Goal: Task Accomplishment & Management: Complete application form

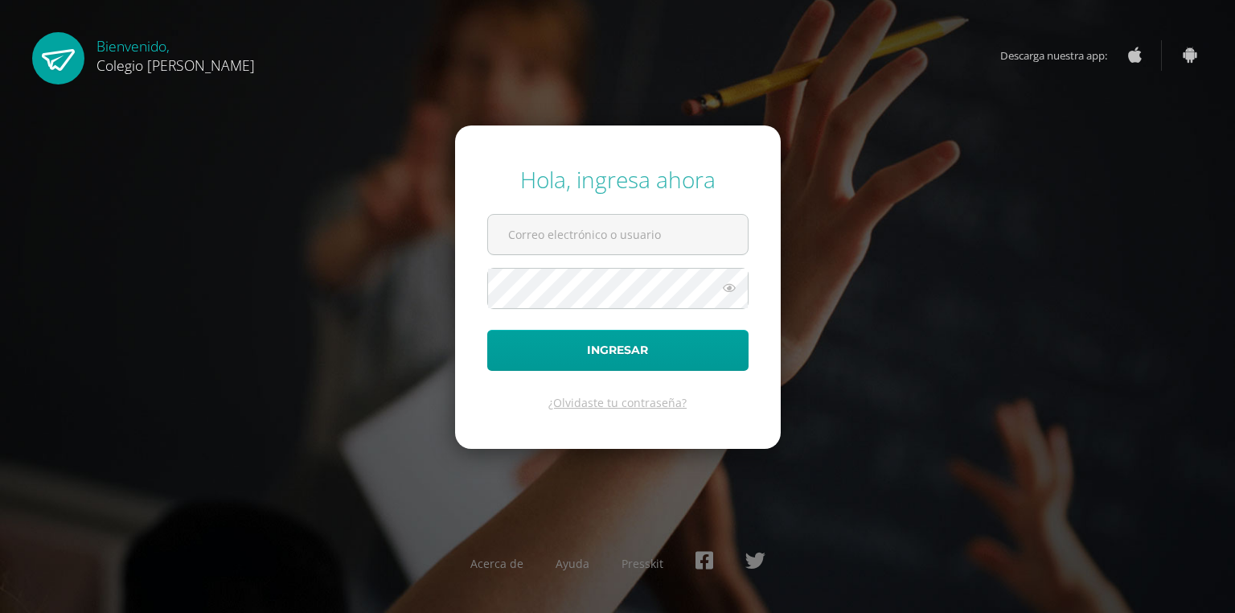
type input "[EMAIL_ADDRESS][DOMAIN_NAME]"
click at [623, 357] on button "Ingresar" at bounding box center [617, 350] width 261 height 41
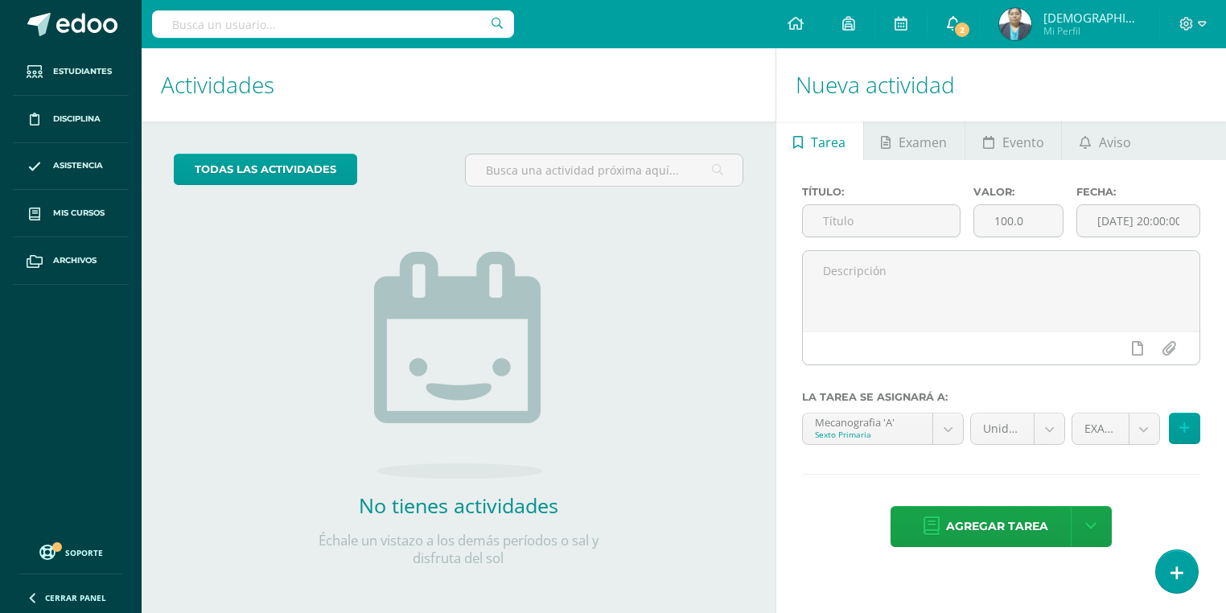
click at [971, 26] on span "2" at bounding box center [962, 30] width 18 height 18
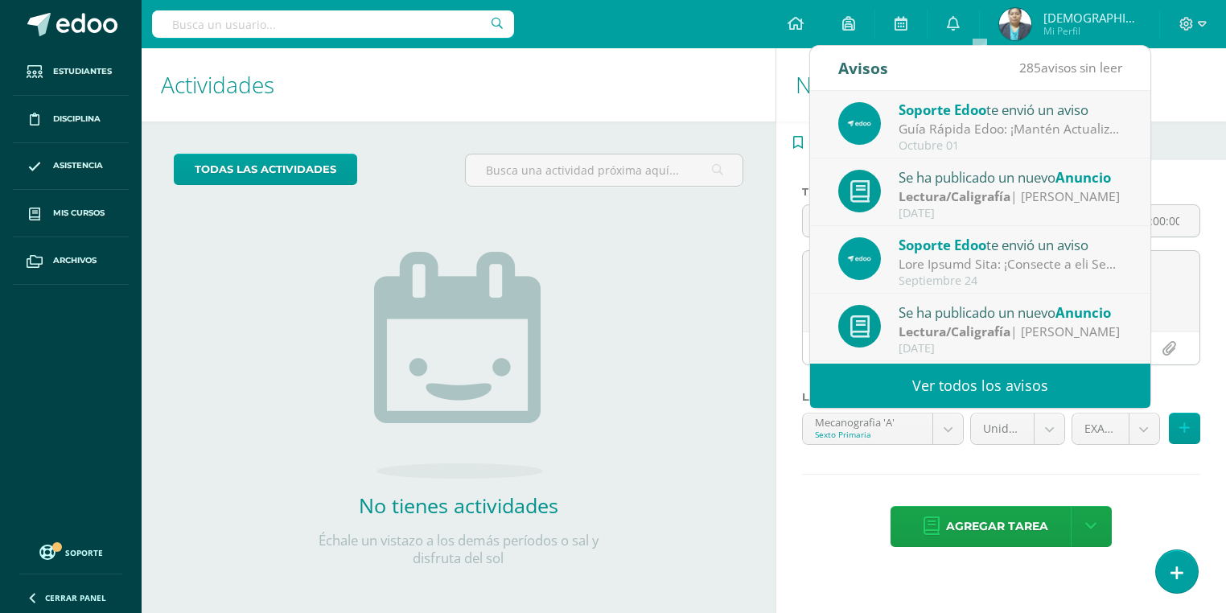
click at [1031, 19] on img at bounding box center [1015, 24] width 32 height 32
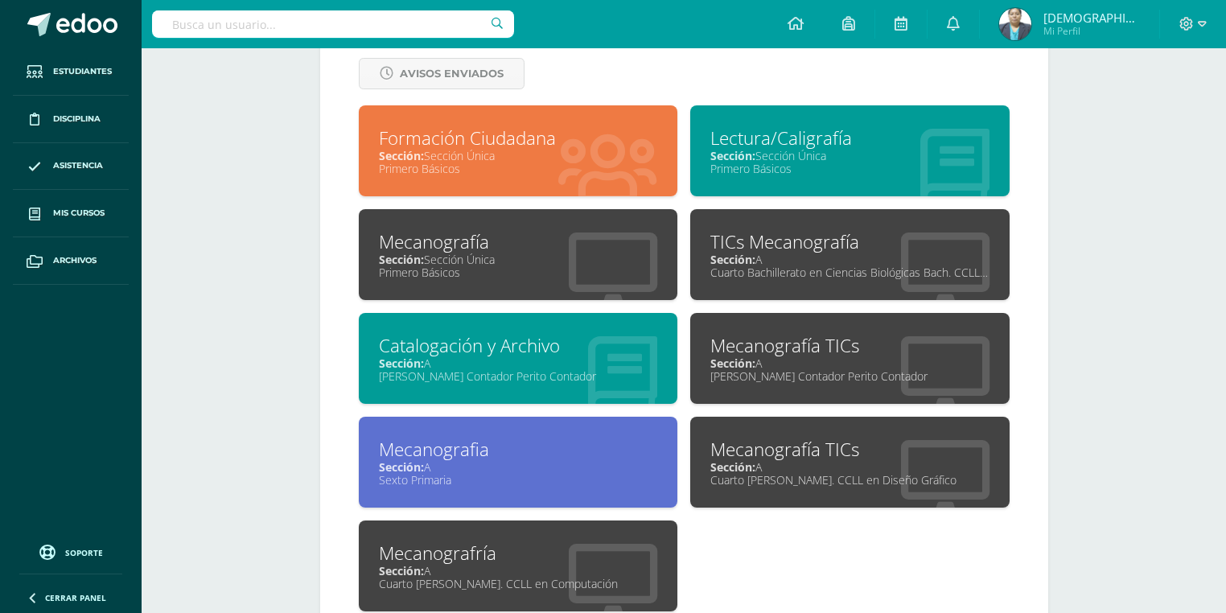
scroll to position [708, 0]
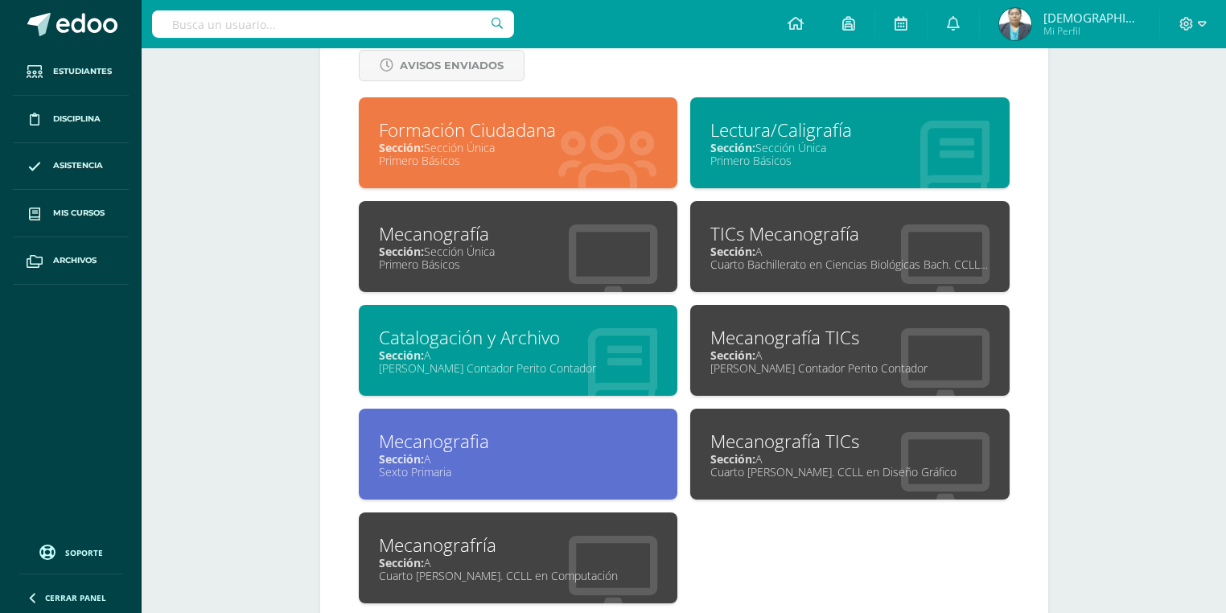
click at [458, 471] on div "Sexto Primaria" at bounding box center [518, 471] width 279 height 15
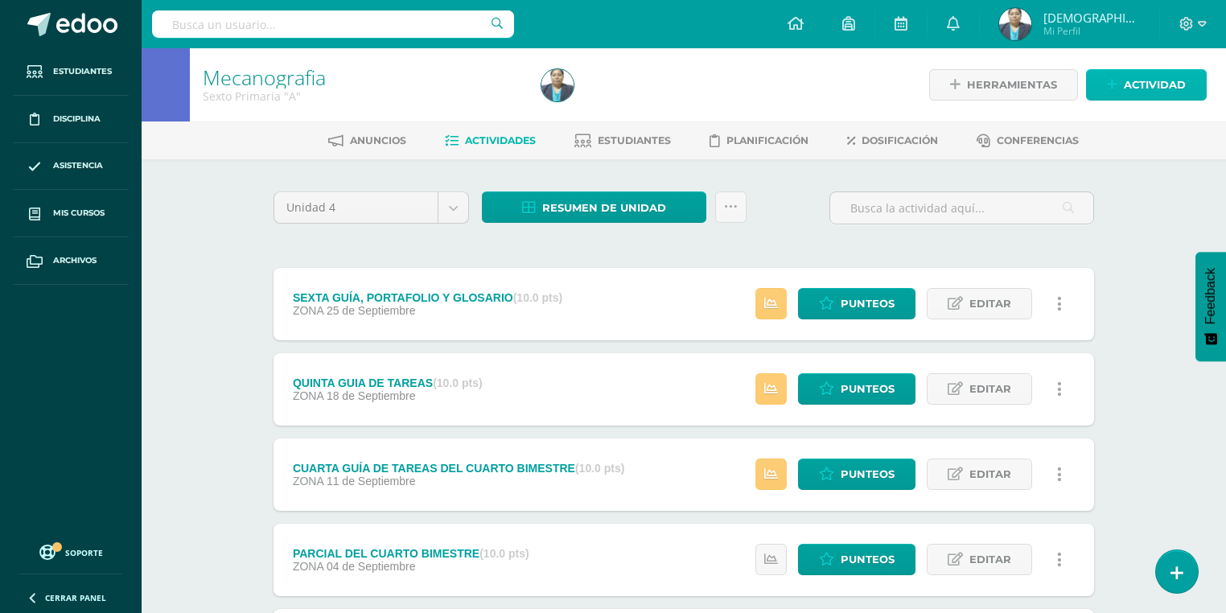
click at [1120, 90] on link "Actividad" at bounding box center [1146, 84] width 121 height 31
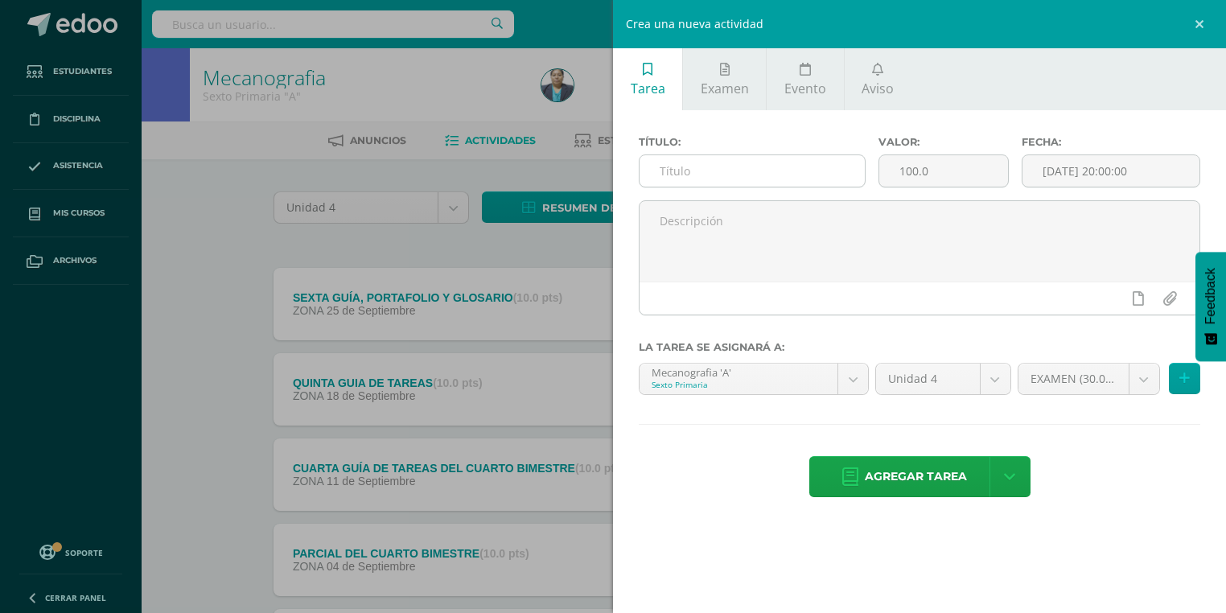
click at [721, 167] on input "text" at bounding box center [751, 170] width 225 height 31
type input "EVALUACIÓN DEL CUARTO BIMESTRE"
click at [903, 168] on input "100.0" at bounding box center [943, 170] width 129 height 31
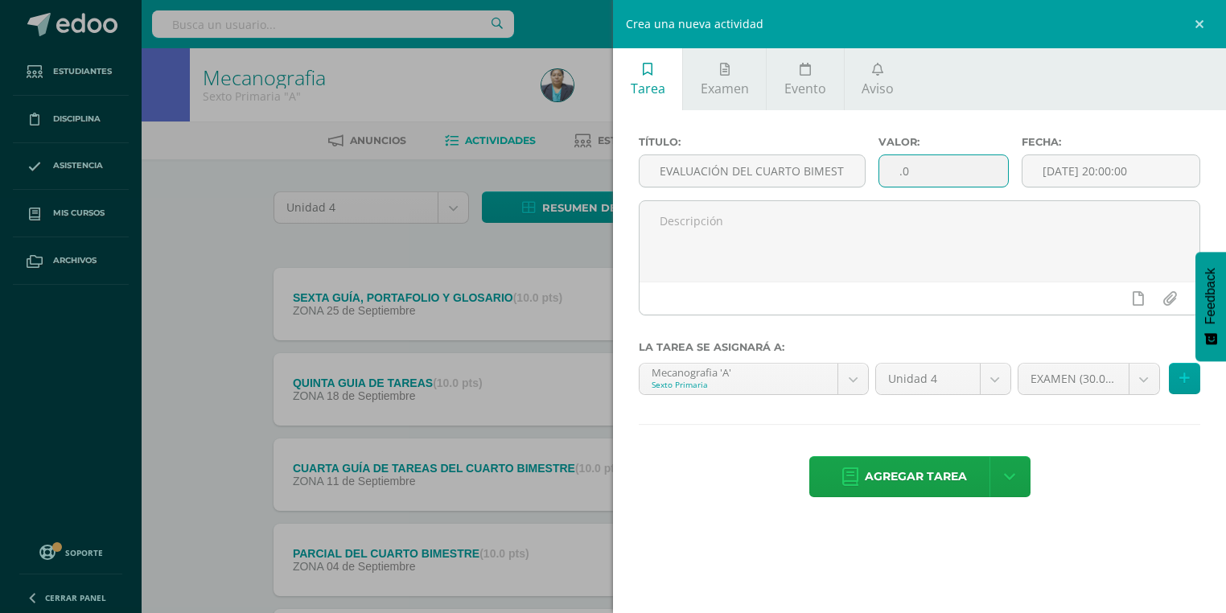
type input "0"
type input "30"
click at [1046, 176] on input "2025-10-10 20:00:00" at bounding box center [1110, 170] width 177 height 31
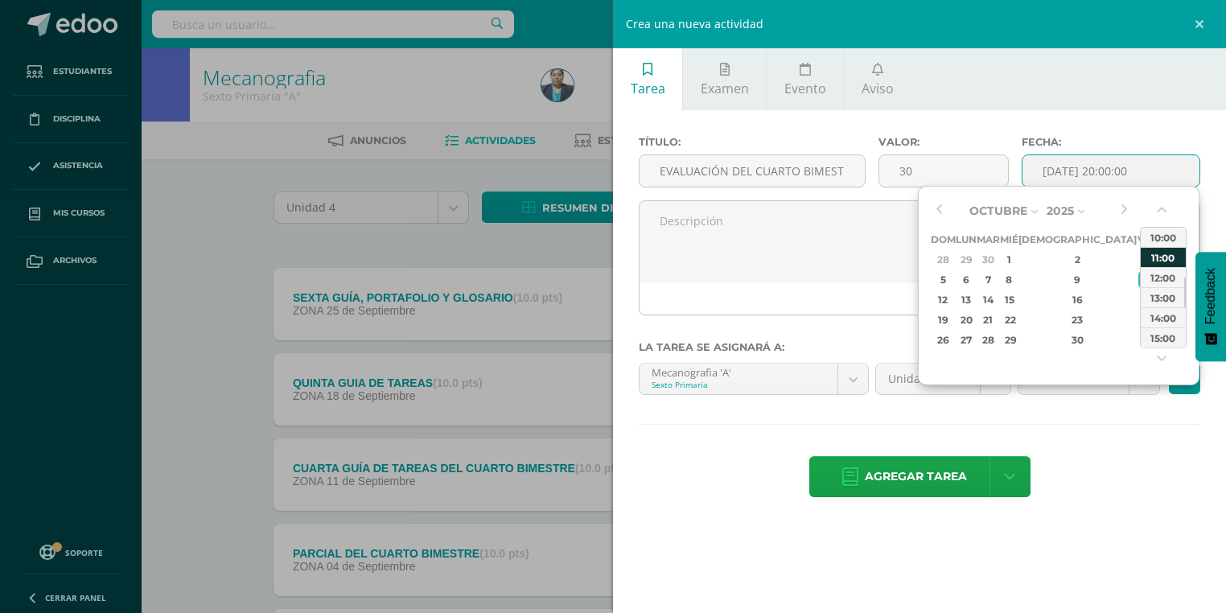
click at [1158, 261] on div "11:00" at bounding box center [1162, 257] width 45 height 20
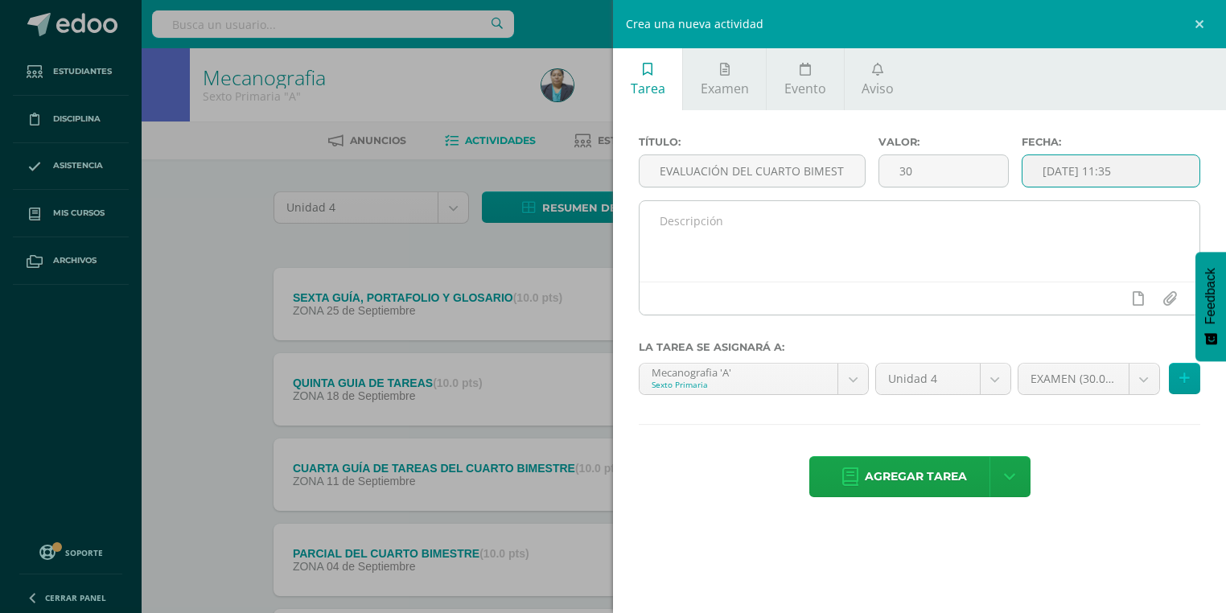
type input "2025-10-10 11:35"
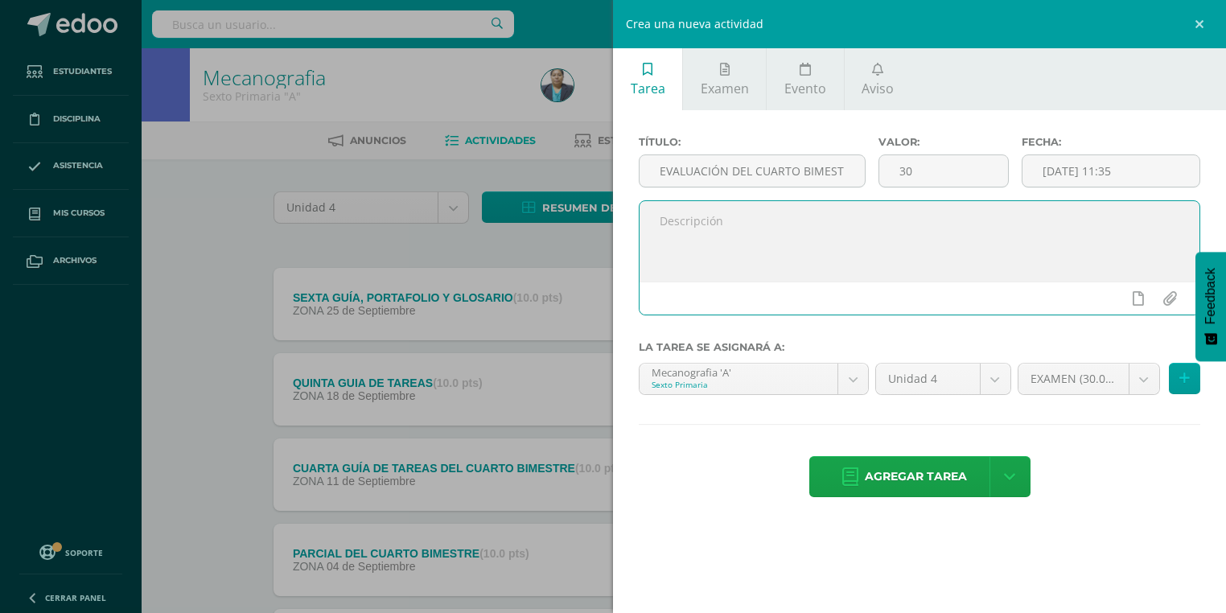
click at [741, 235] on textarea at bounding box center [919, 241] width 560 height 80
type textarea "SE REALIZÓ EN HORARIO DE CLASES"
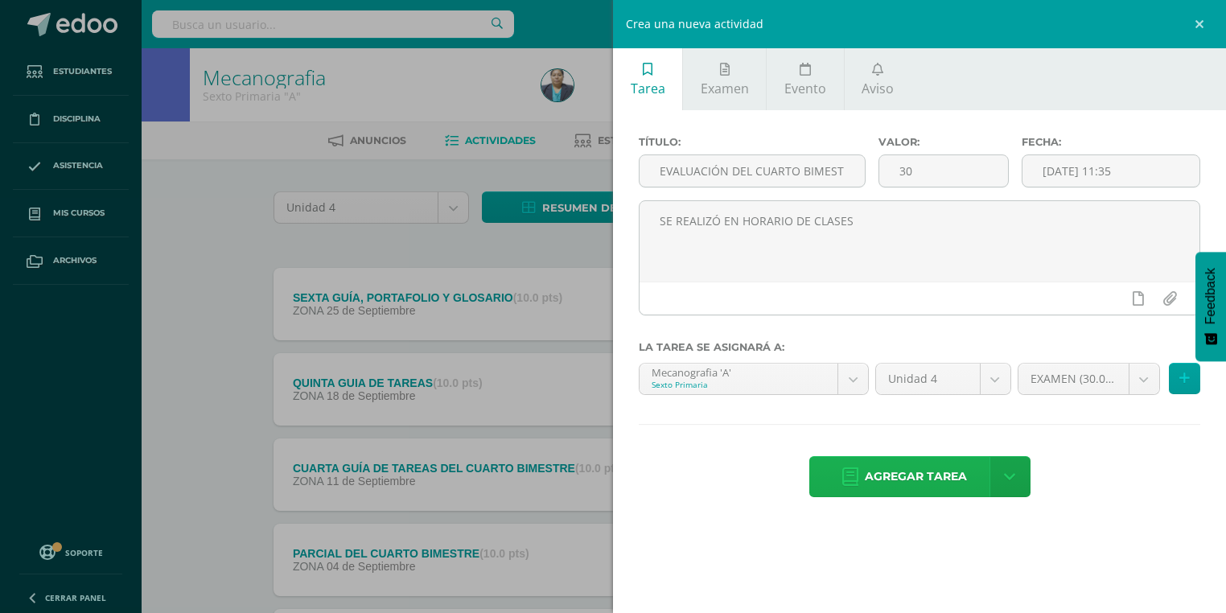
click at [910, 479] on span "Agregar tarea" at bounding box center [916, 476] width 102 height 39
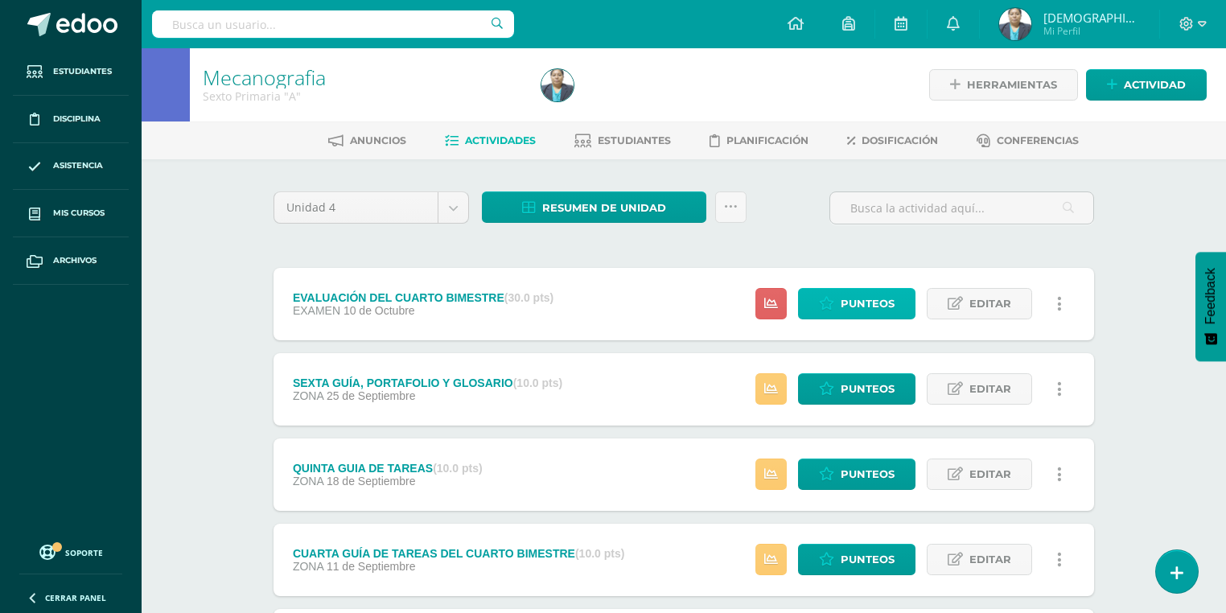
click at [851, 302] on span "Punteos" at bounding box center [867, 304] width 54 height 30
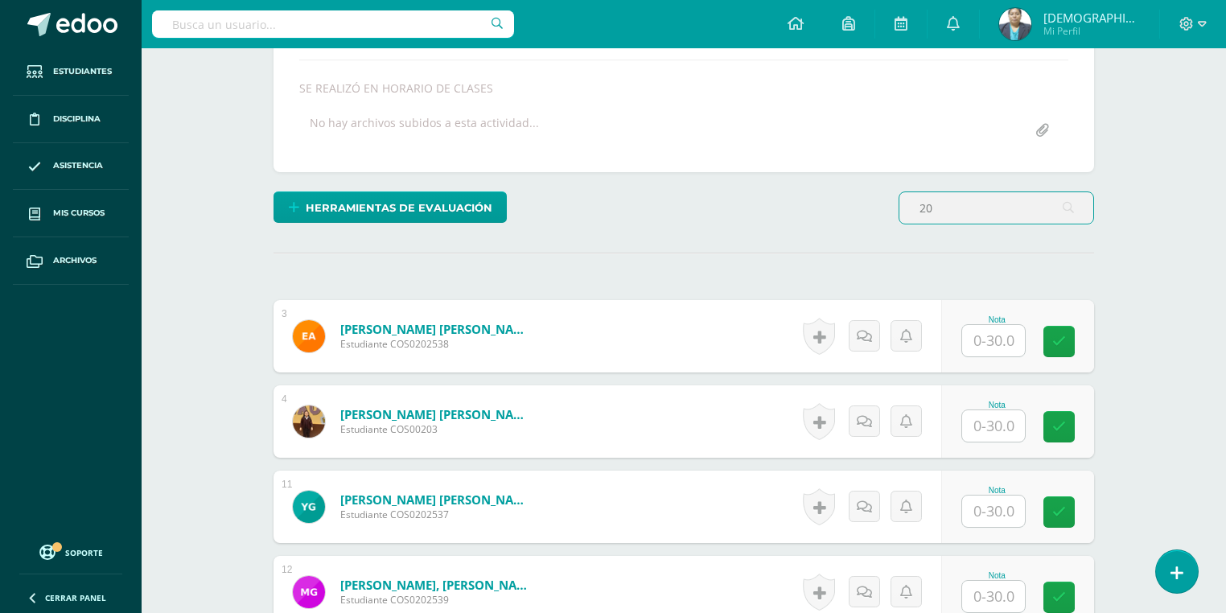
scroll to position [87, 0]
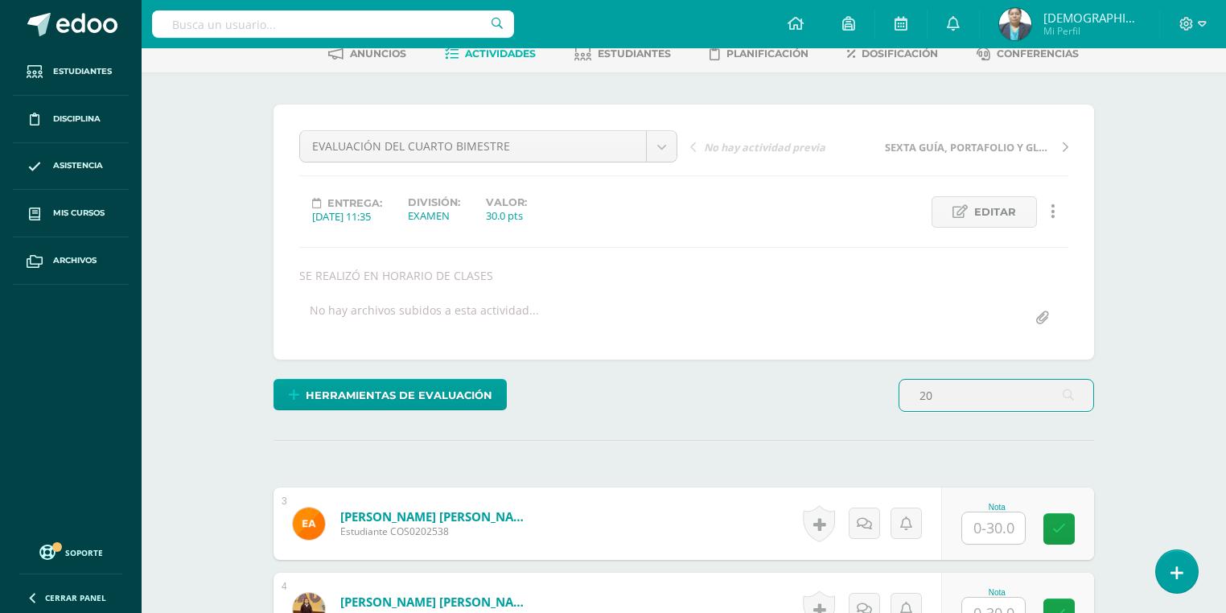
type input "2"
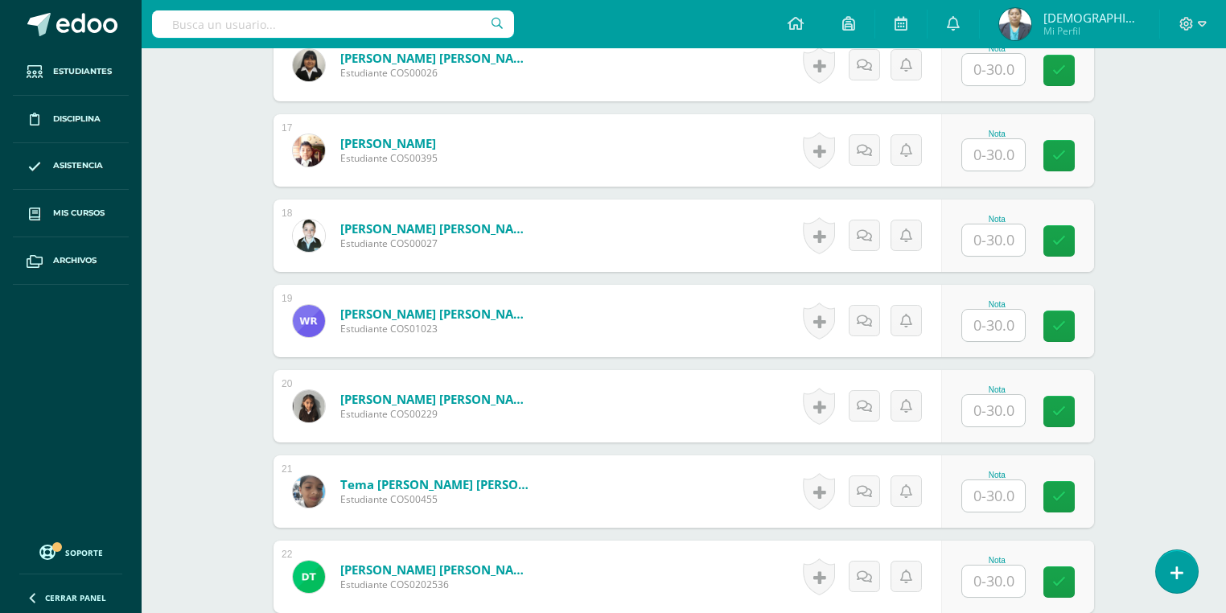
scroll to position [2081, 0]
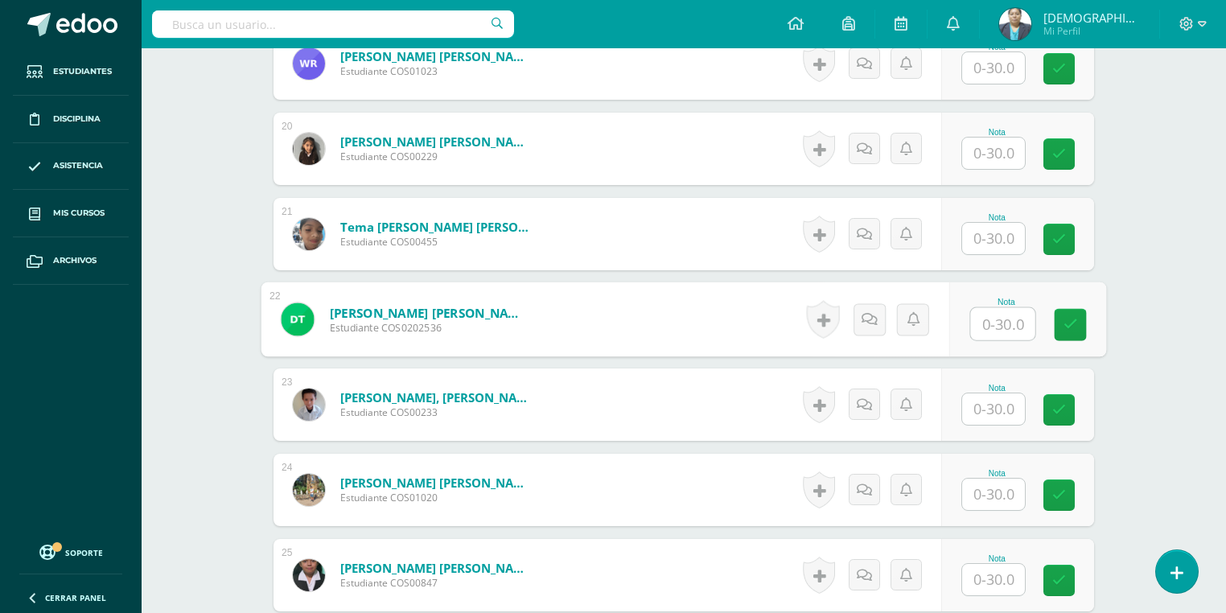
click at [984, 315] on input "text" at bounding box center [1003, 324] width 64 height 32
type input "20"
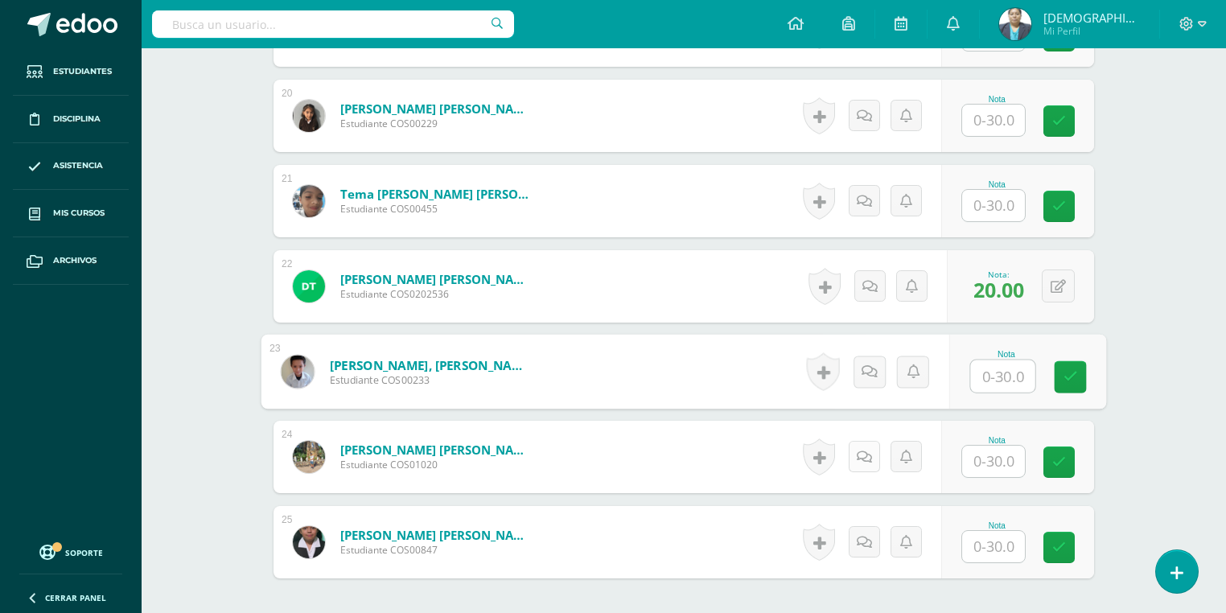
scroll to position [2146, 0]
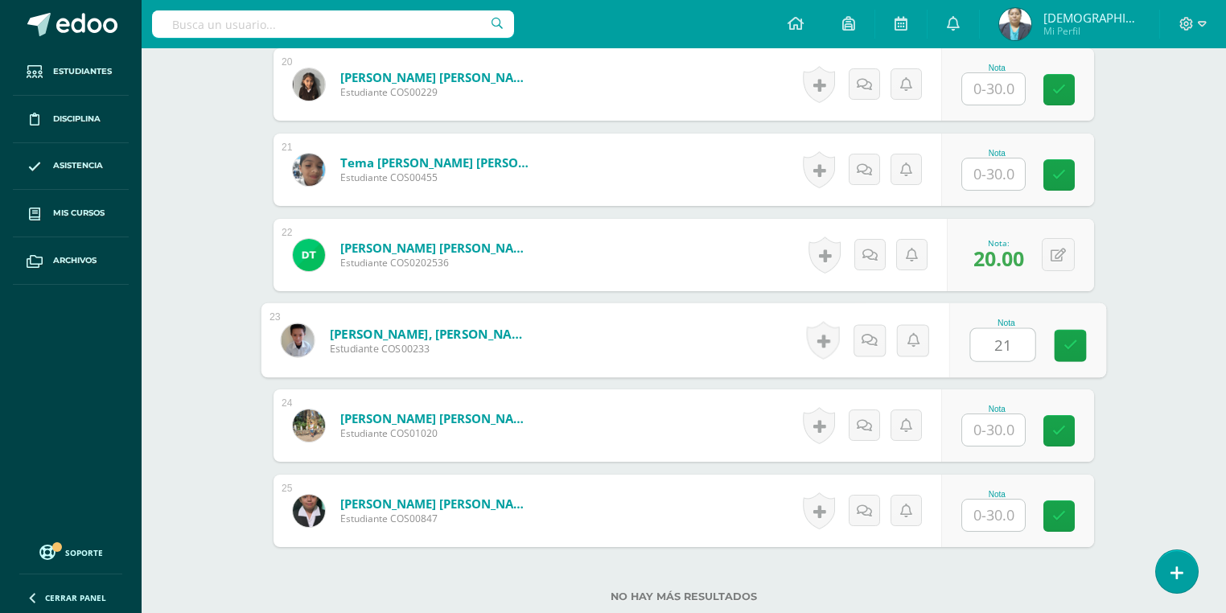
type input "21"
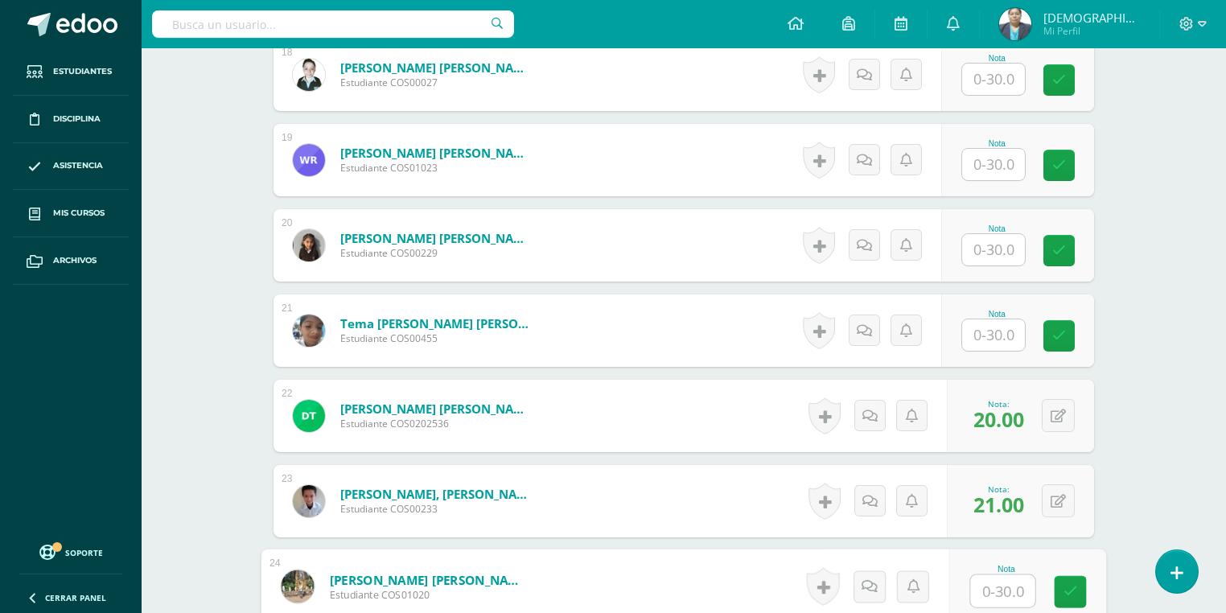
scroll to position [1953, 0]
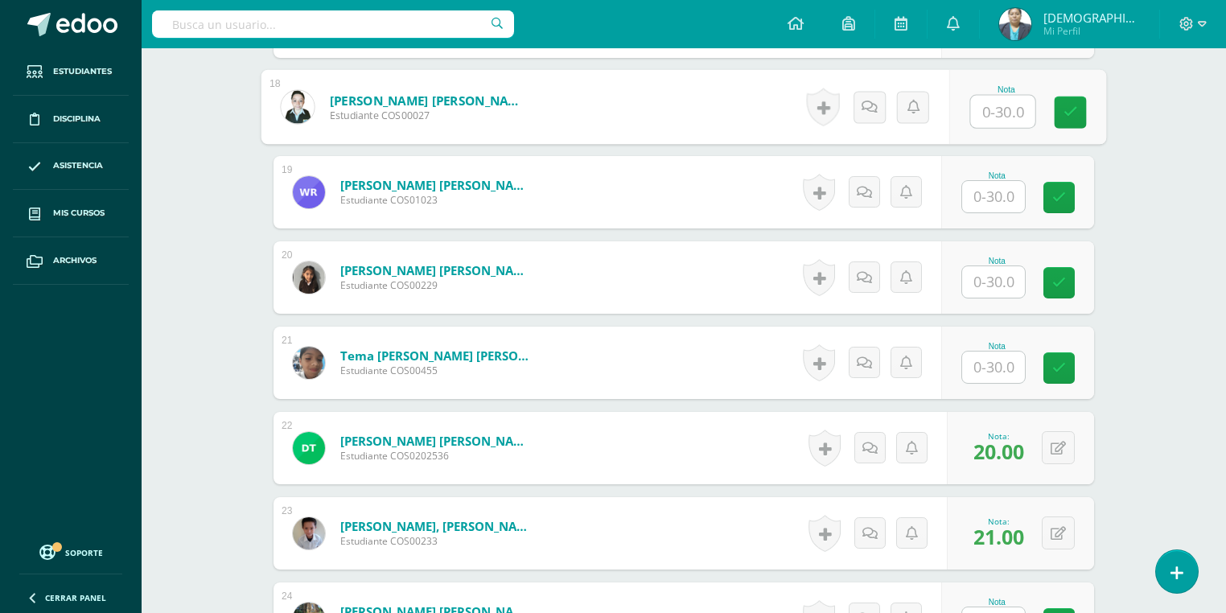
click at [990, 114] on input "text" at bounding box center [1003, 112] width 64 height 32
type input "22"
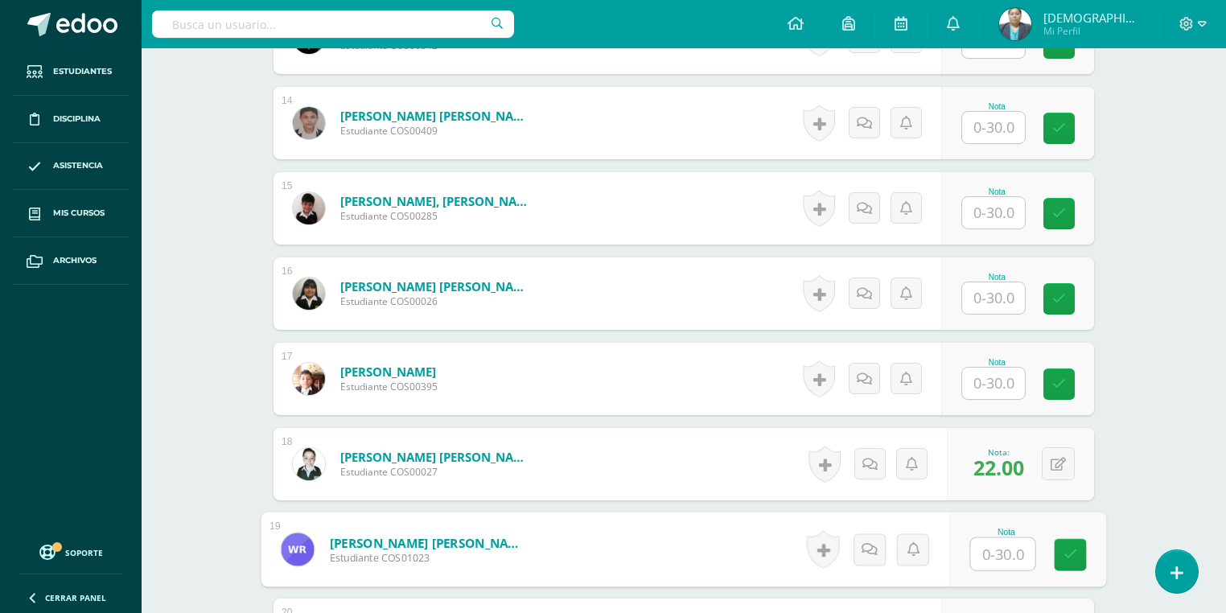
scroll to position [1567, 0]
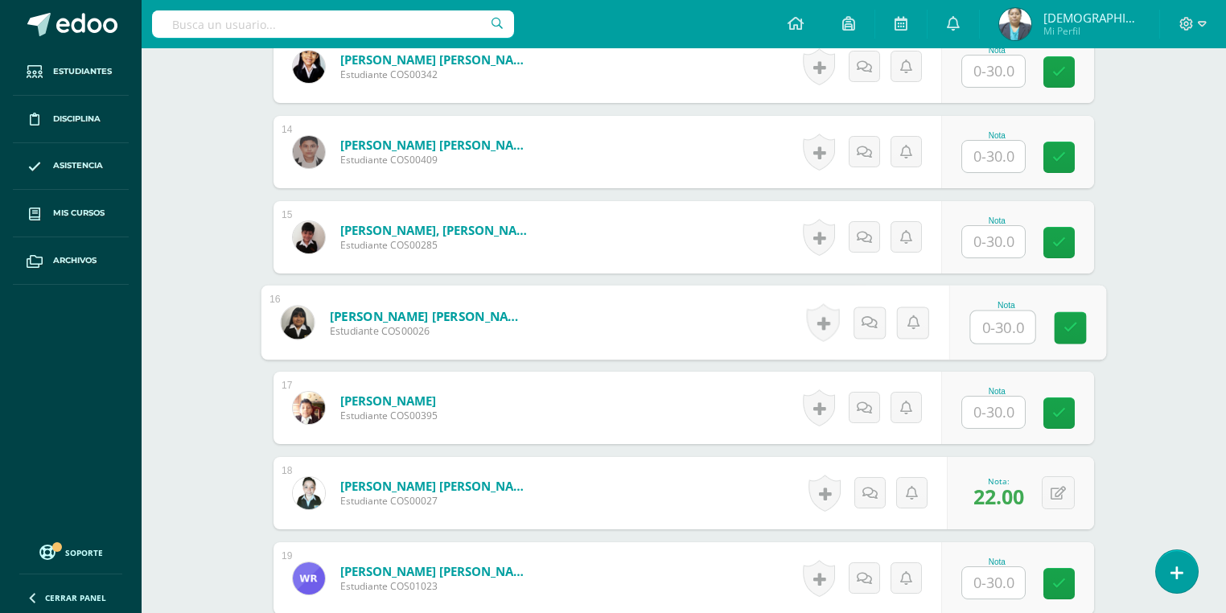
click at [983, 328] on input "text" at bounding box center [1003, 327] width 64 height 32
type input "26"
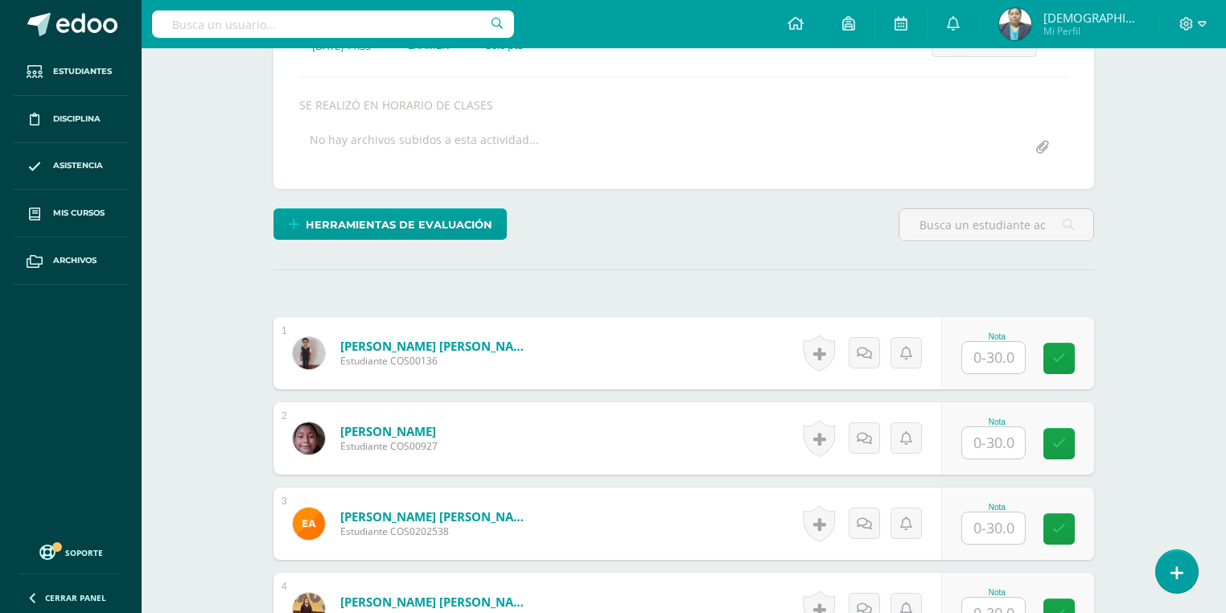
scroll to position [280, 0]
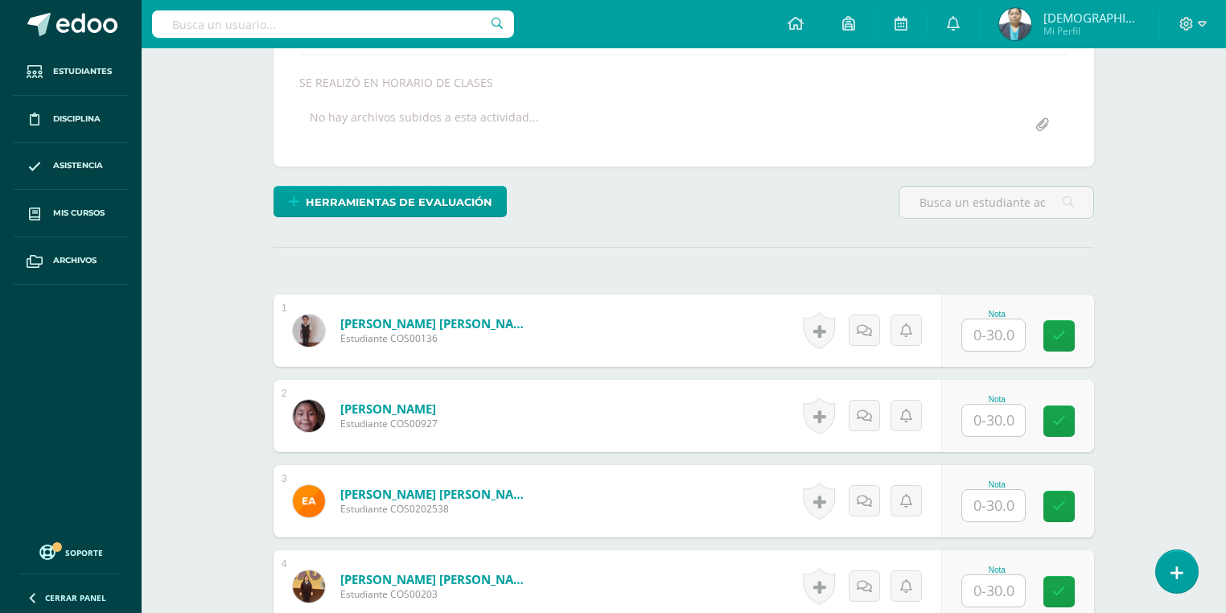
click at [994, 326] on input "text" at bounding box center [993, 334] width 63 height 31
type input "28"
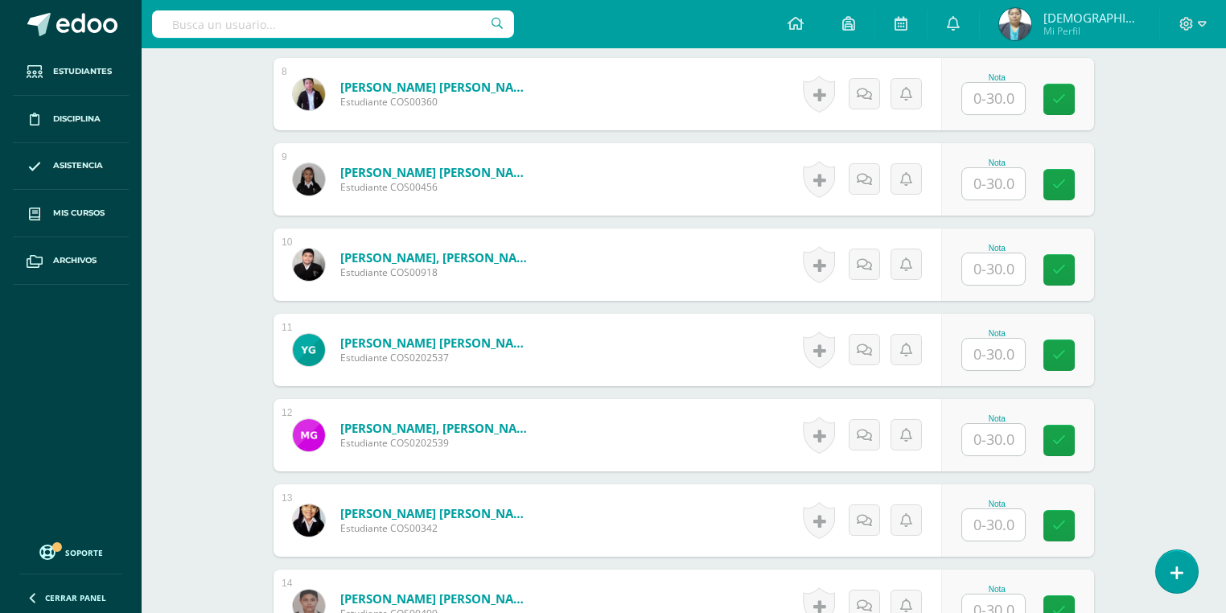
scroll to position [1181, 0]
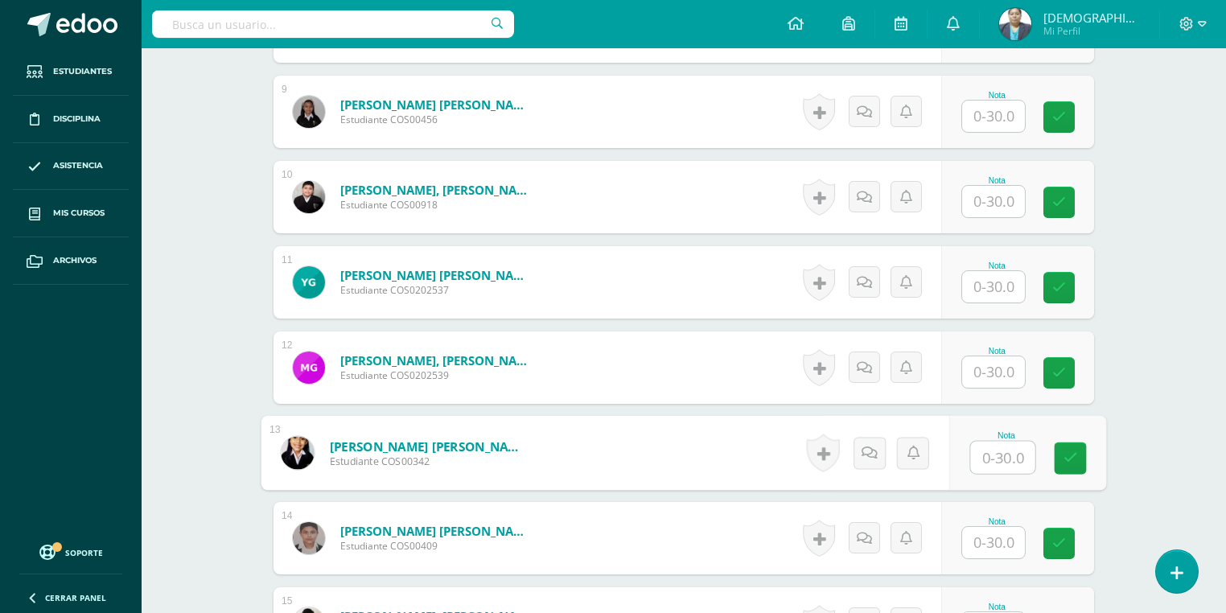
click at [984, 457] on input "text" at bounding box center [1003, 458] width 64 height 32
type input "24"
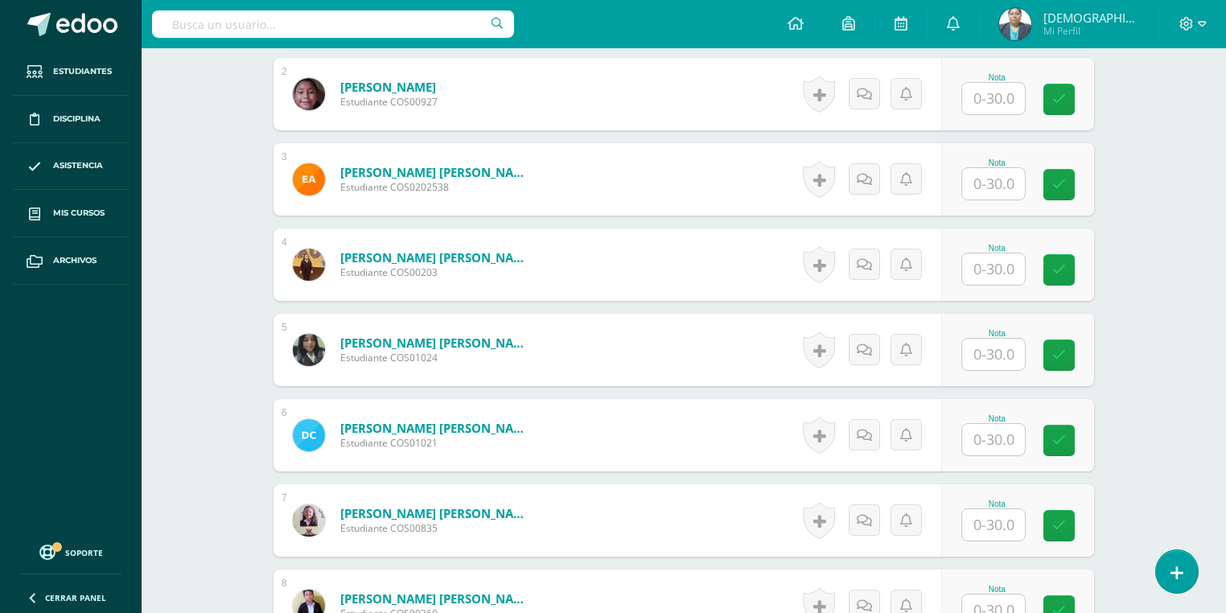
scroll to position [473, 0]
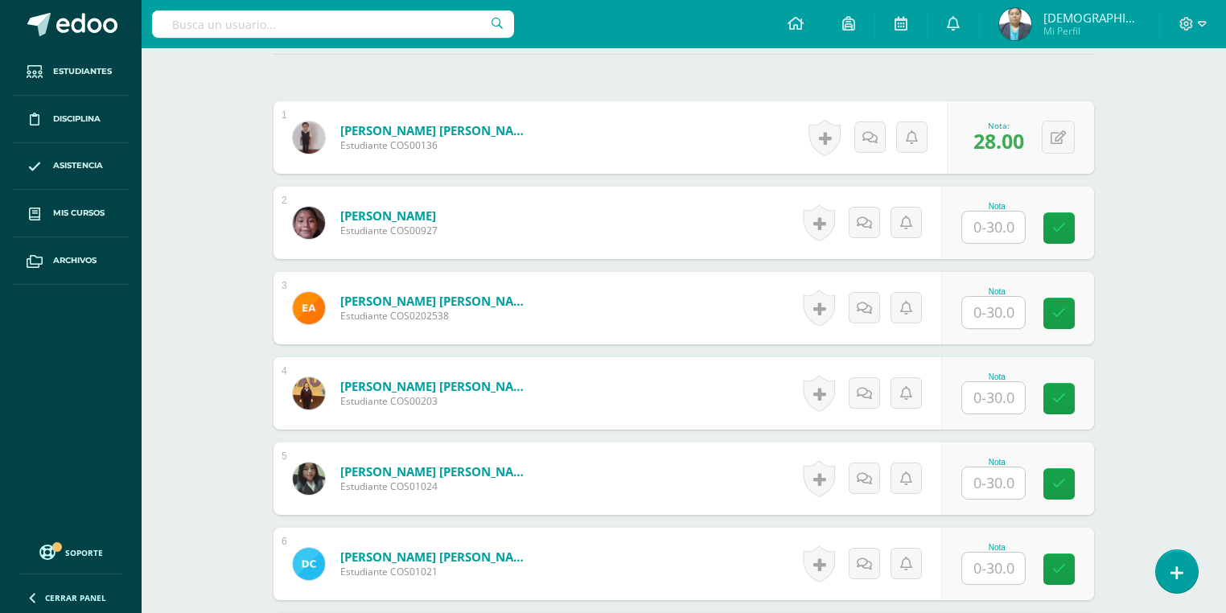
click at [996, 311] on input "text" at bounding box center [993, 312] width 63 height 31
type input "24"
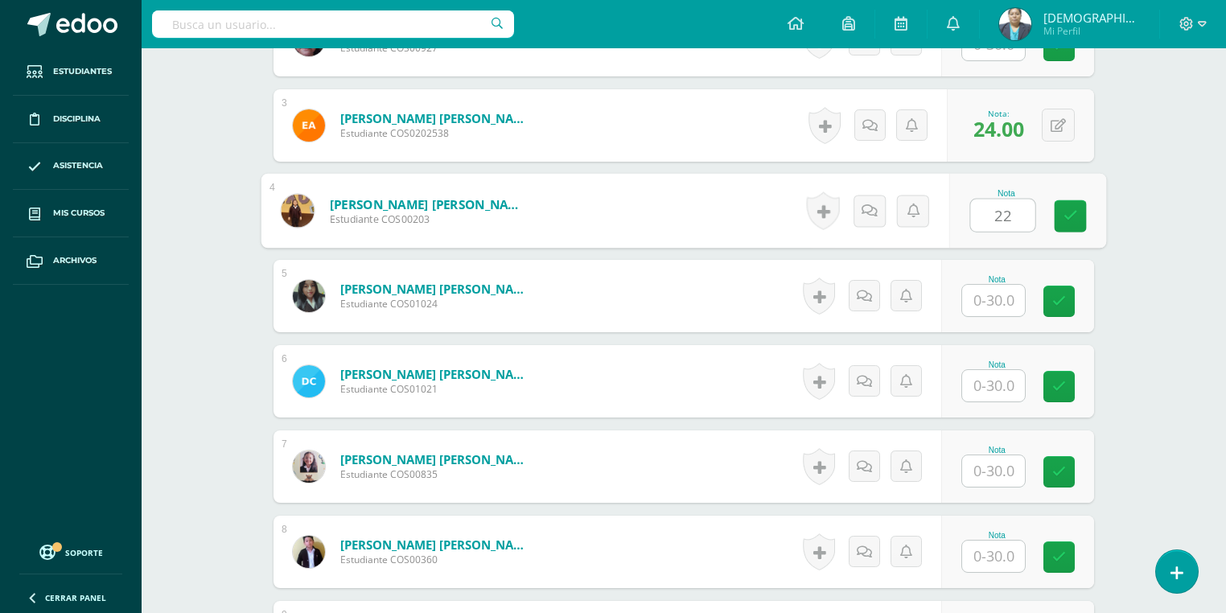
scroll to position [708, 0]
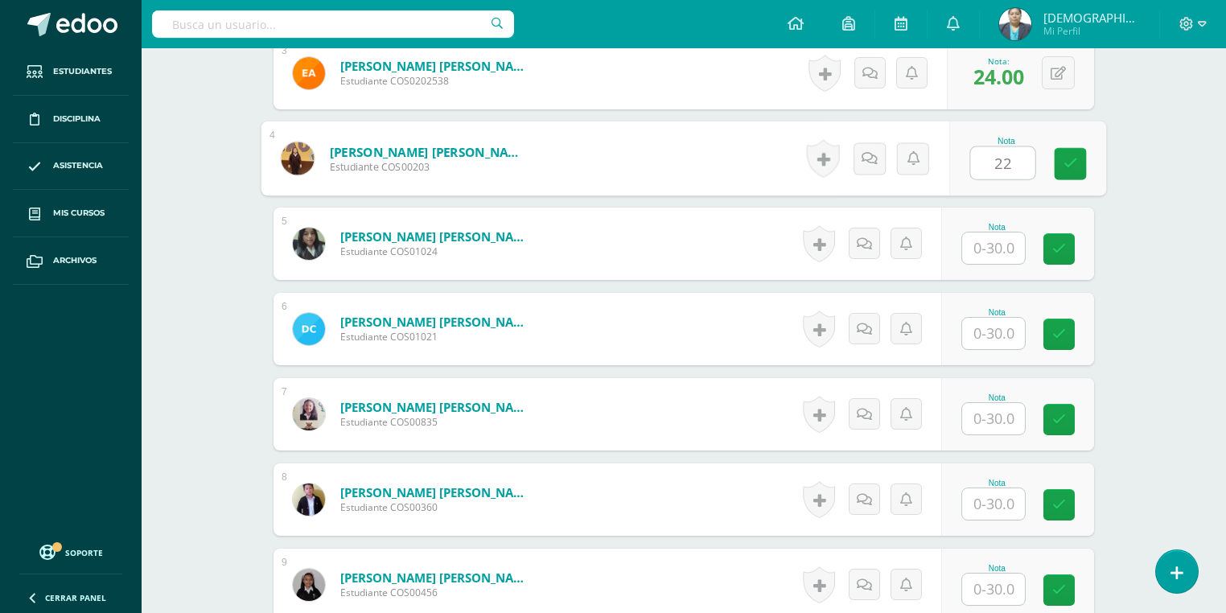
type input "2"
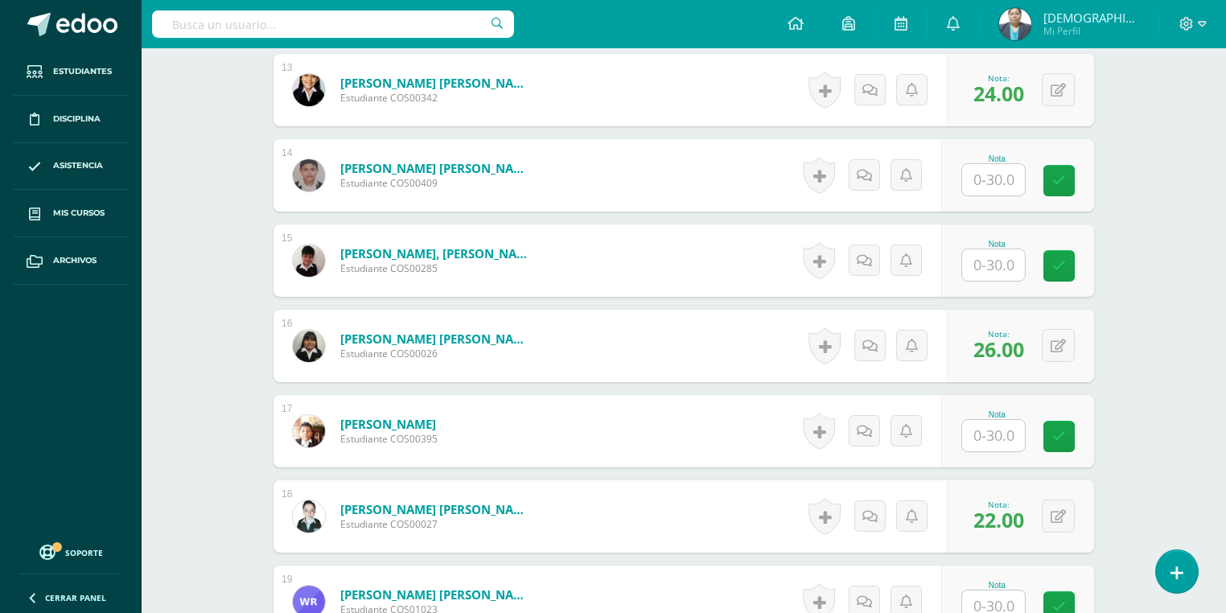
scroll to position [1544, 0]
click at [989, 434] on input "text" at bounding box center [1003, 435] width 64 height 32
type input "22"
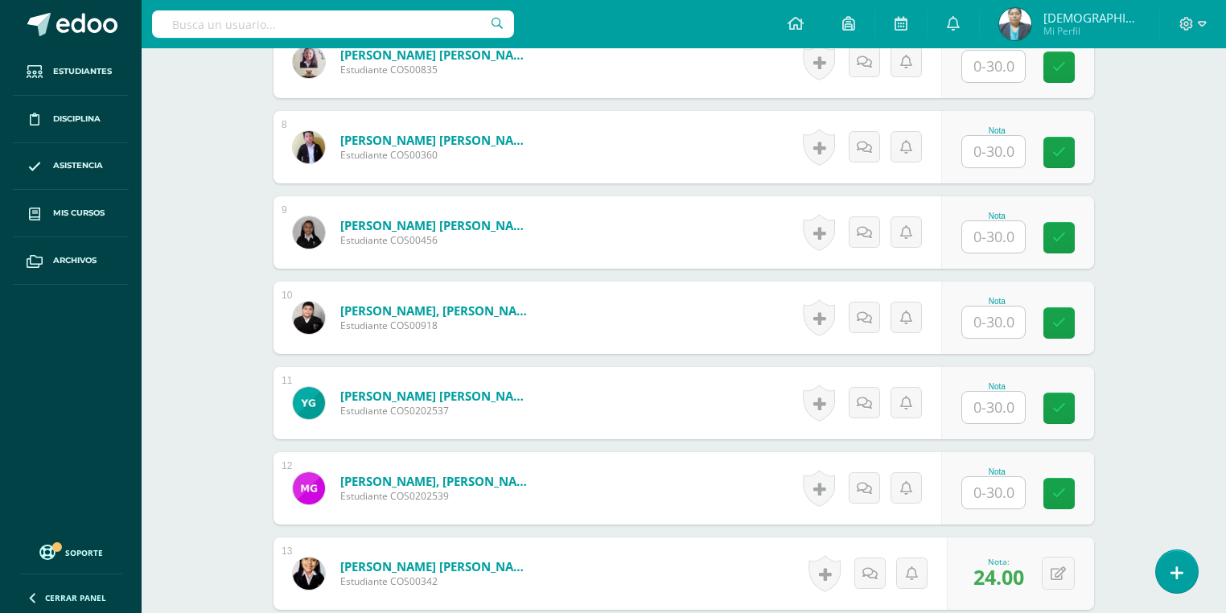
scroll to position [1029, 0]
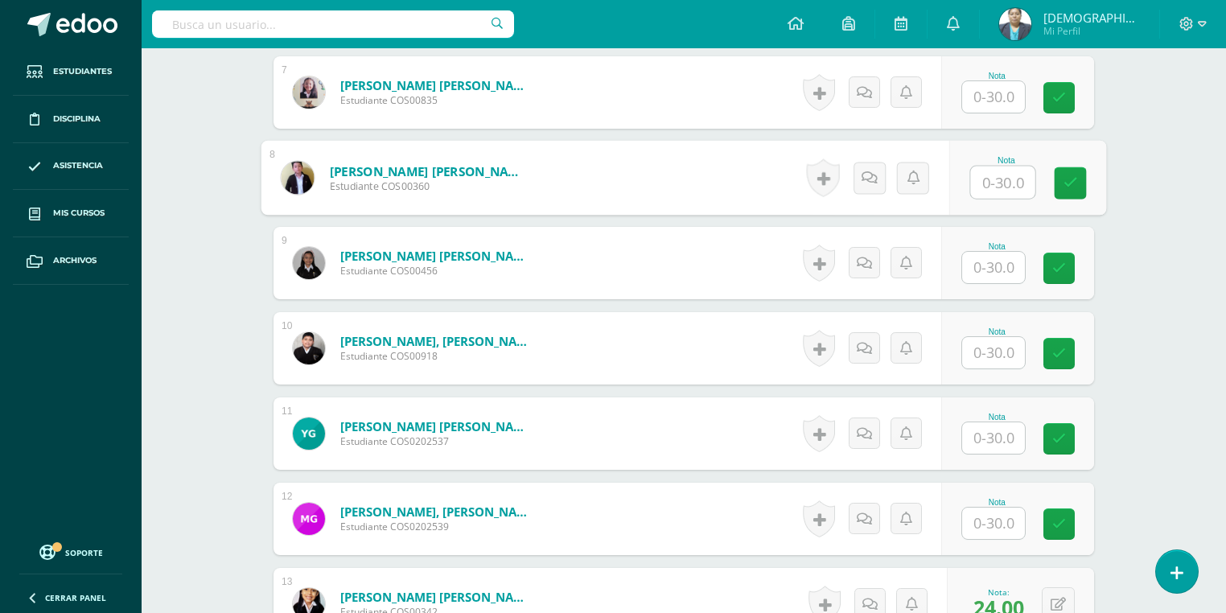
click at [994, 185] on input "text" at bounding box center [1003, 182] width 64 height 32
type input "28"
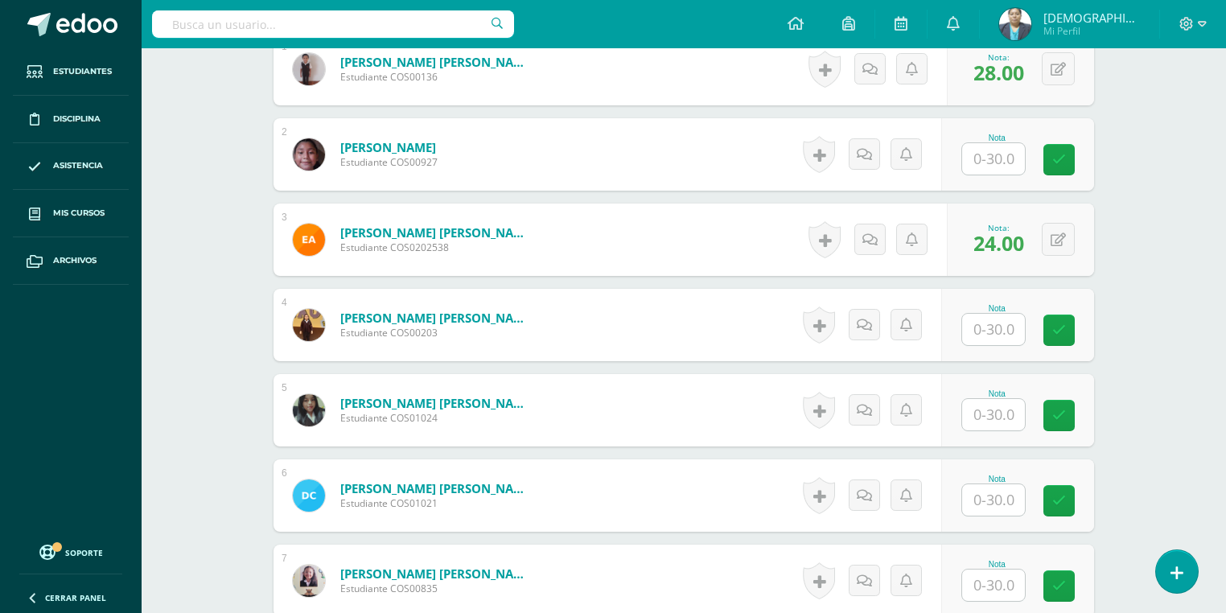
scroll to position [515, 0]
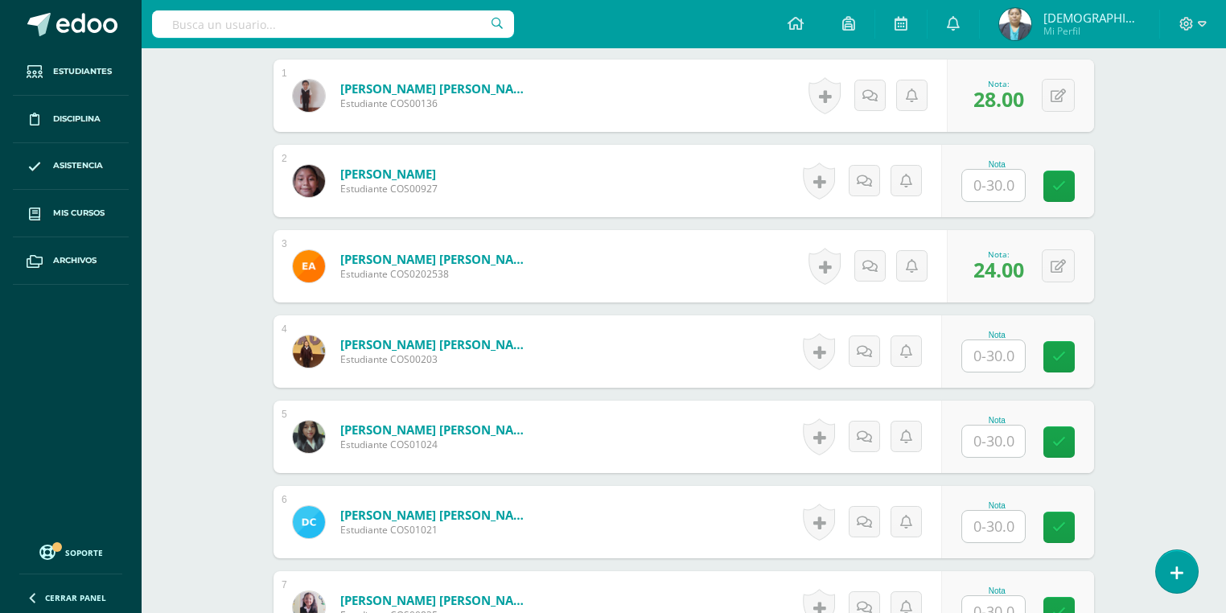
click at [991, 190] on input "text" at bounding box center [993, 185] width 63 height 31
type input "27"
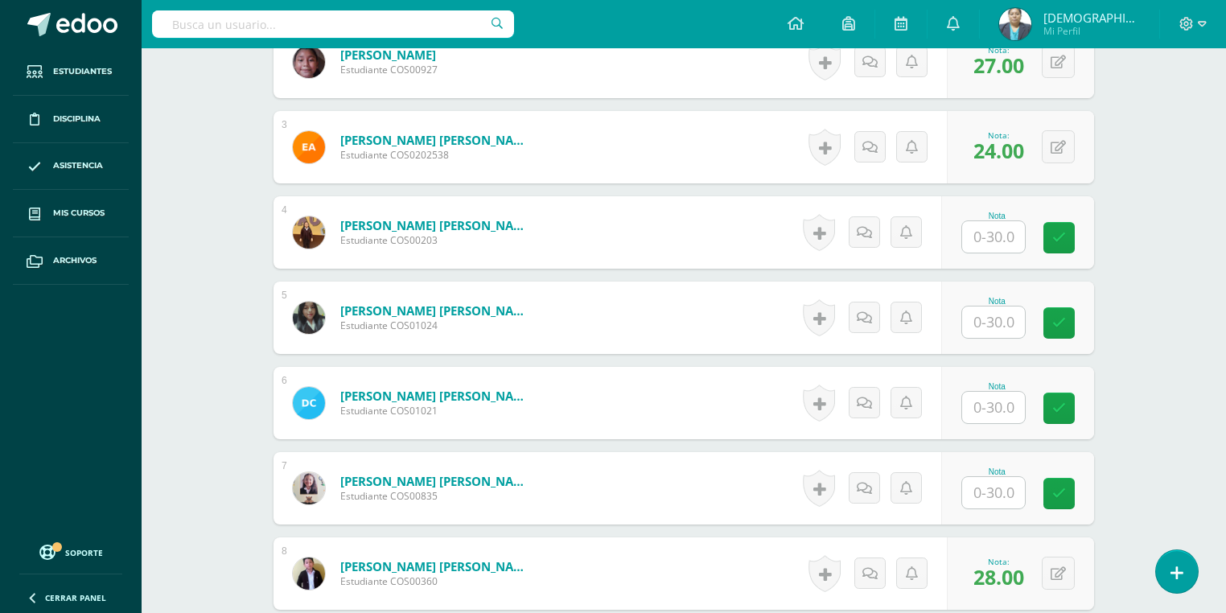
scroll to position [643, 0]
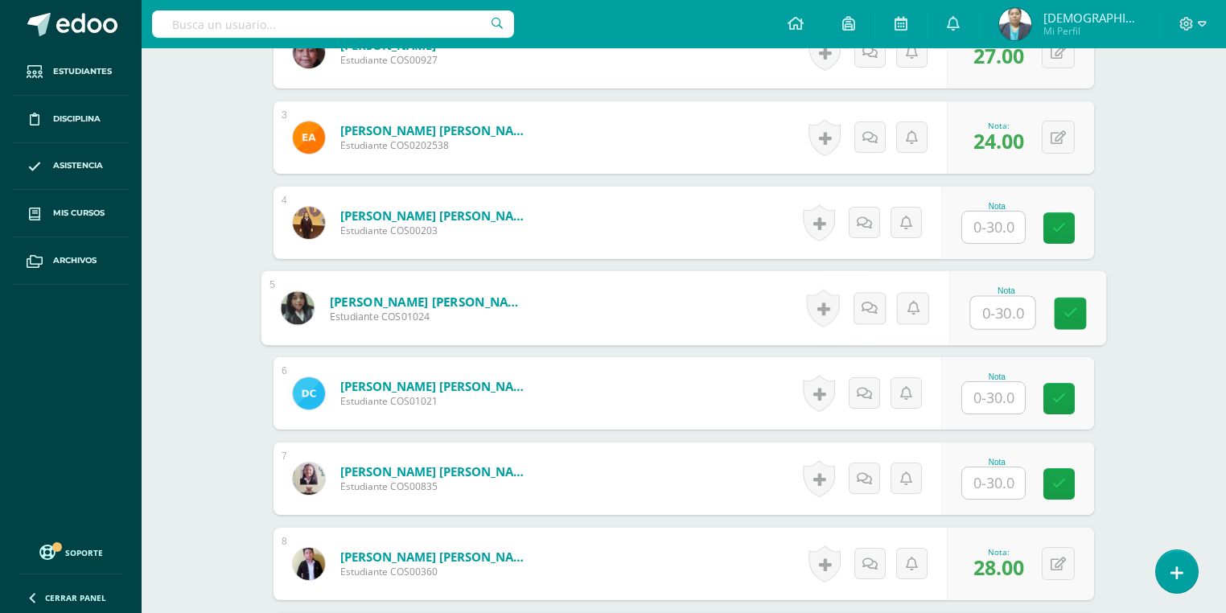
click at [988, 302] on input "text" at bounding box center [1003, 313] width 64 height 32
type input "26"
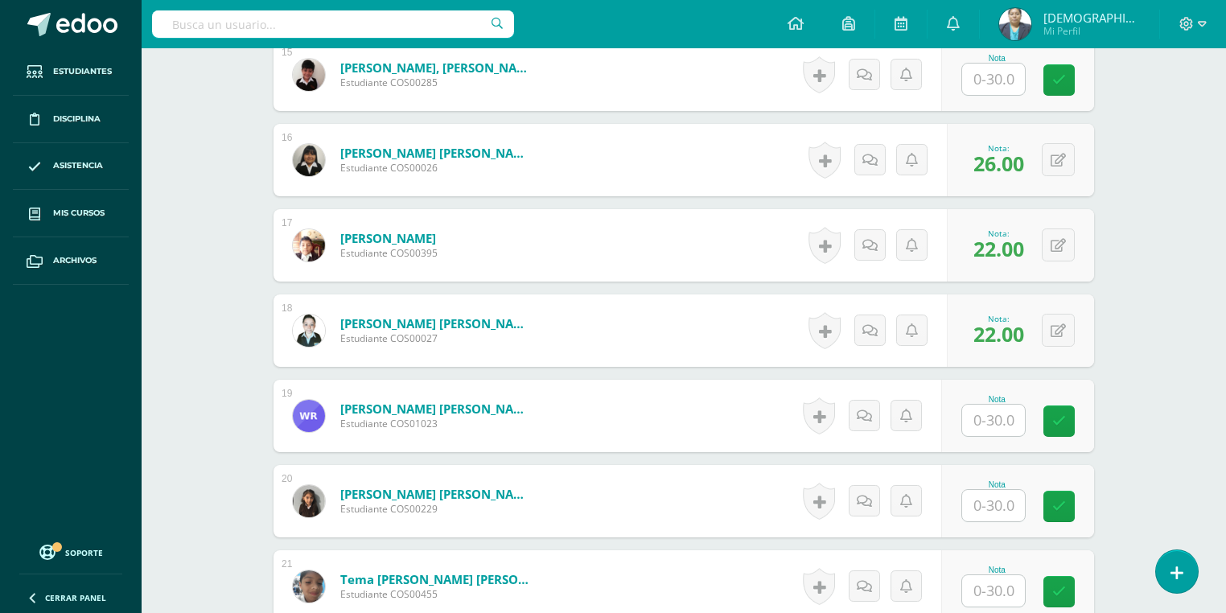
scroll to position [1737, 0]
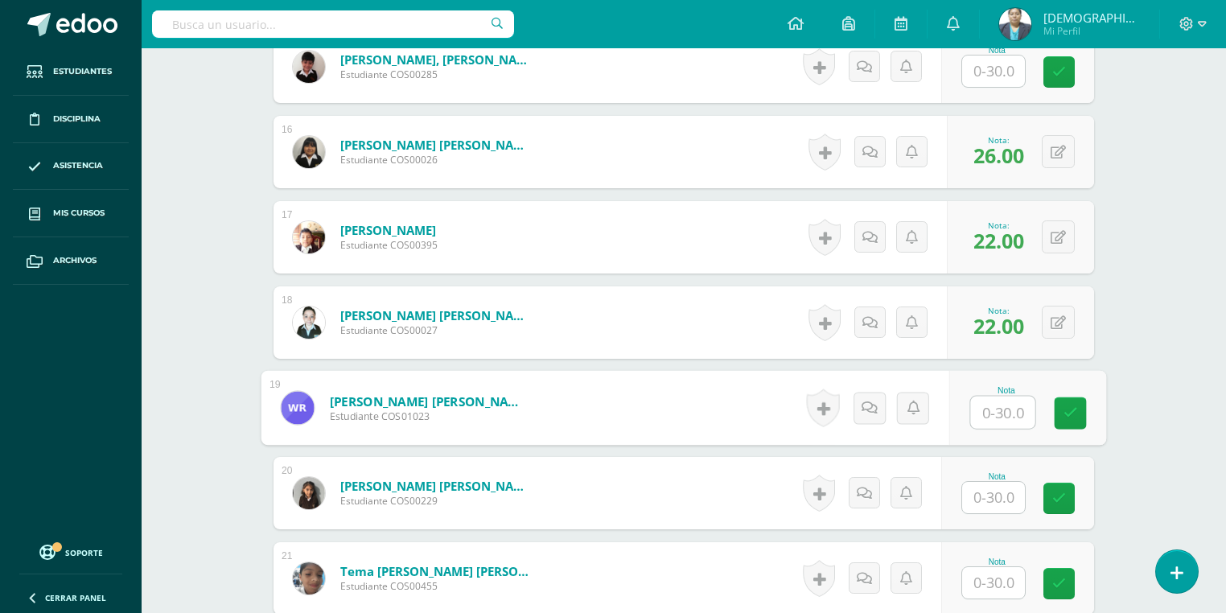
click at [992, 416] on input "text" at bounding box center [1003, 413] width 64 height 32
type input "24"
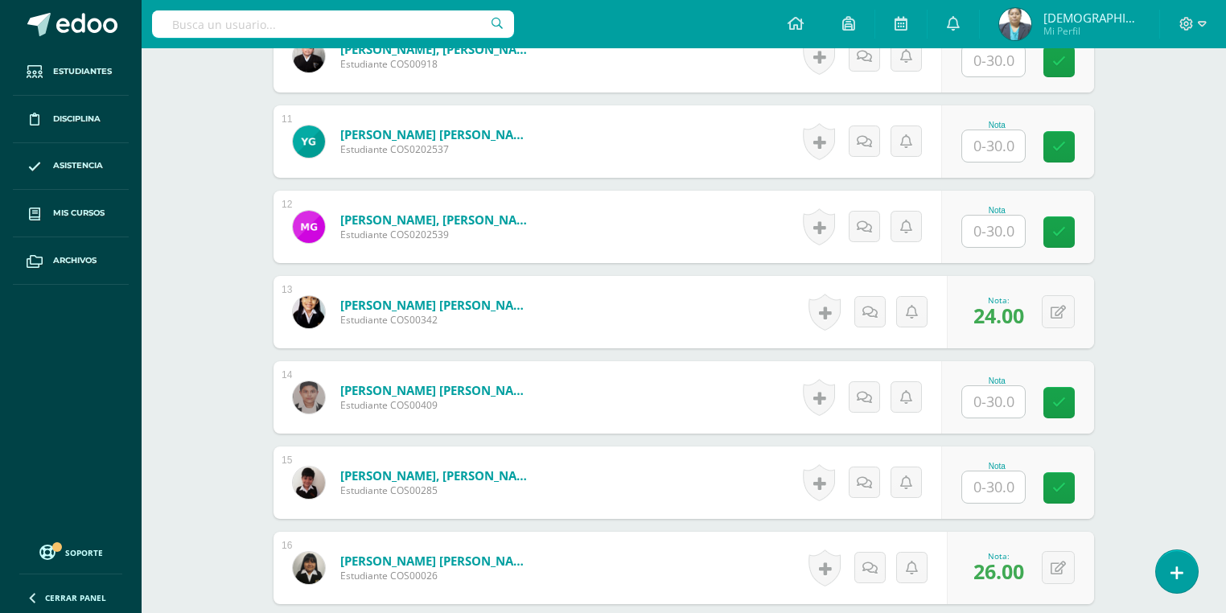
scroll to position [1222, 0]
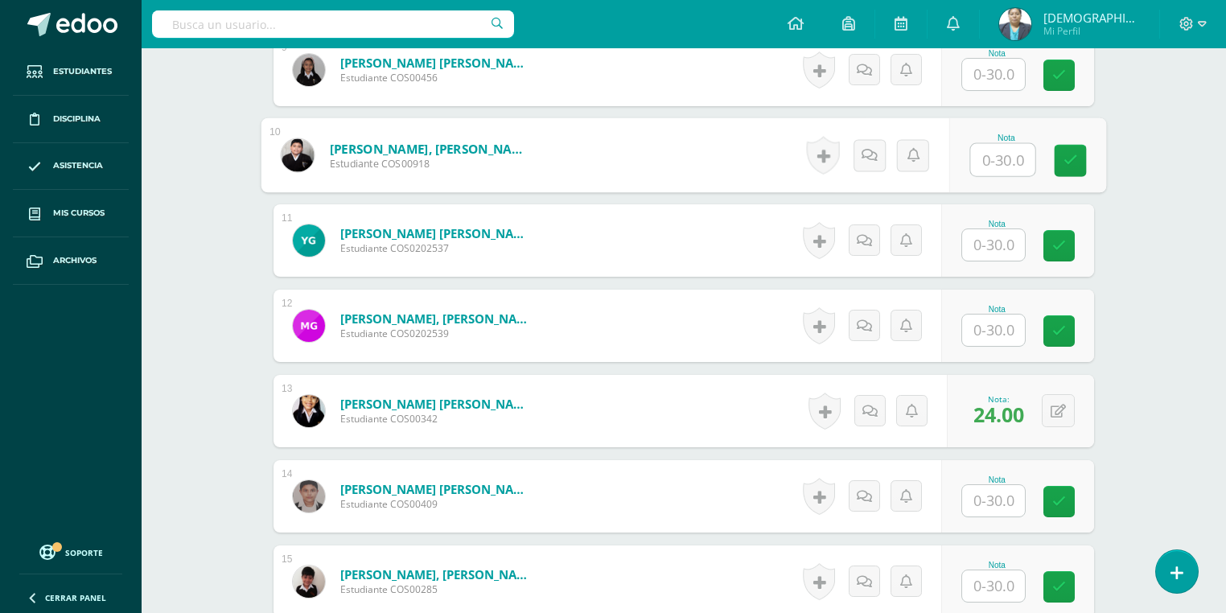
click at [981, 158] on input "text" at bounding box center [1003, 160] width 64 height 32
type input "17"
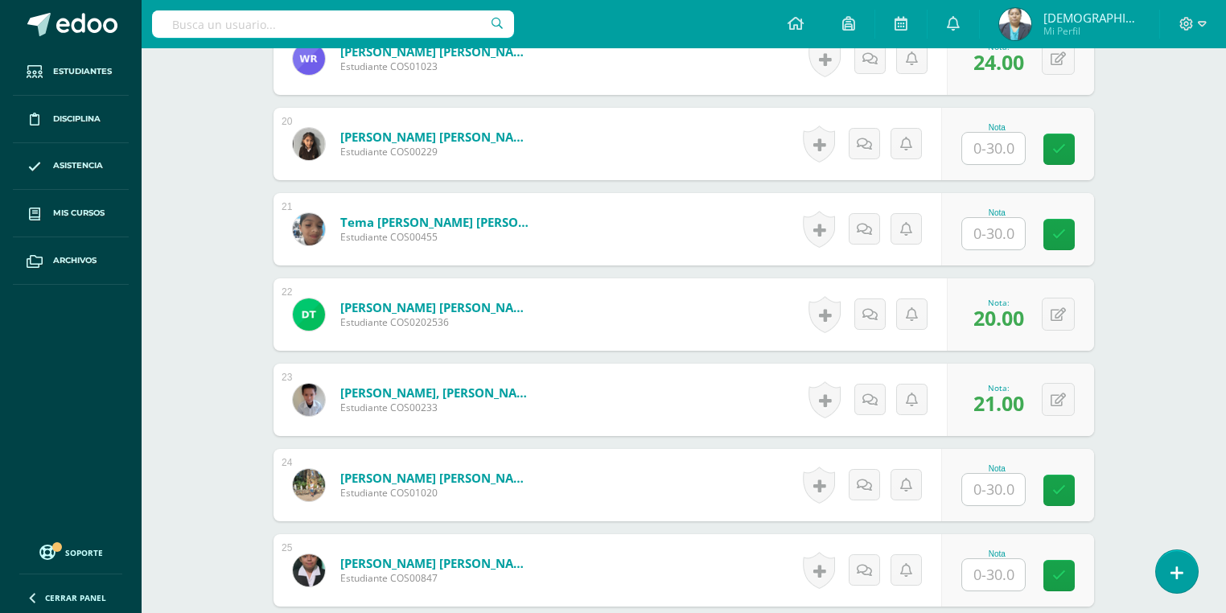
scroll to position [2059, 0]
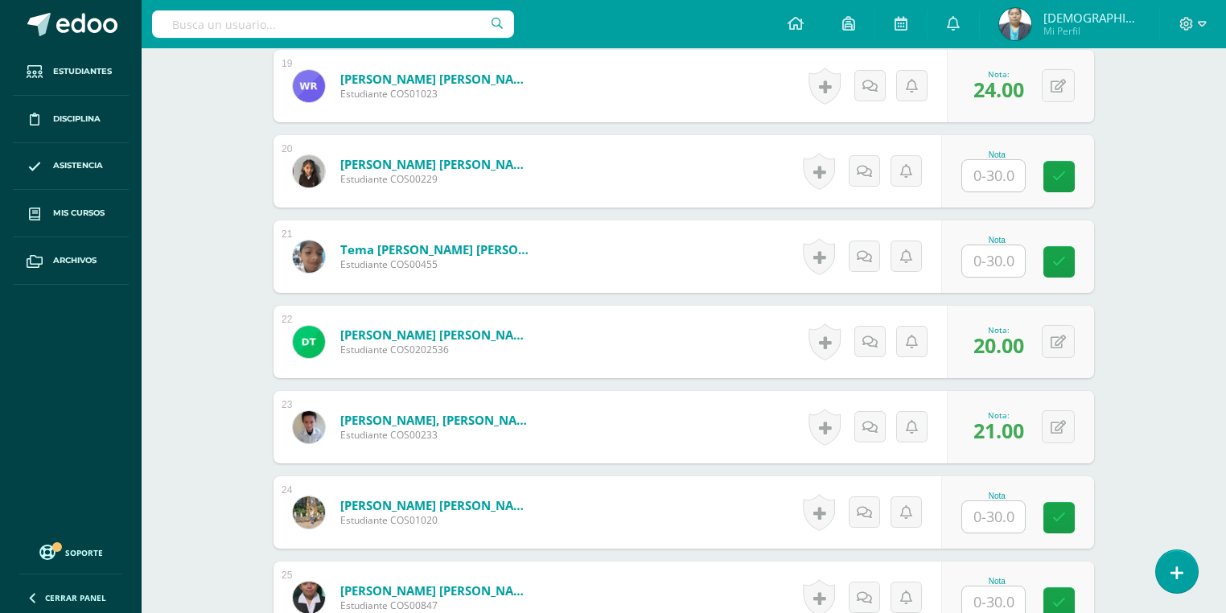
click at [981, 258] on input "text" at bounding box center [993, 260] width 63 height 31
type input "20"
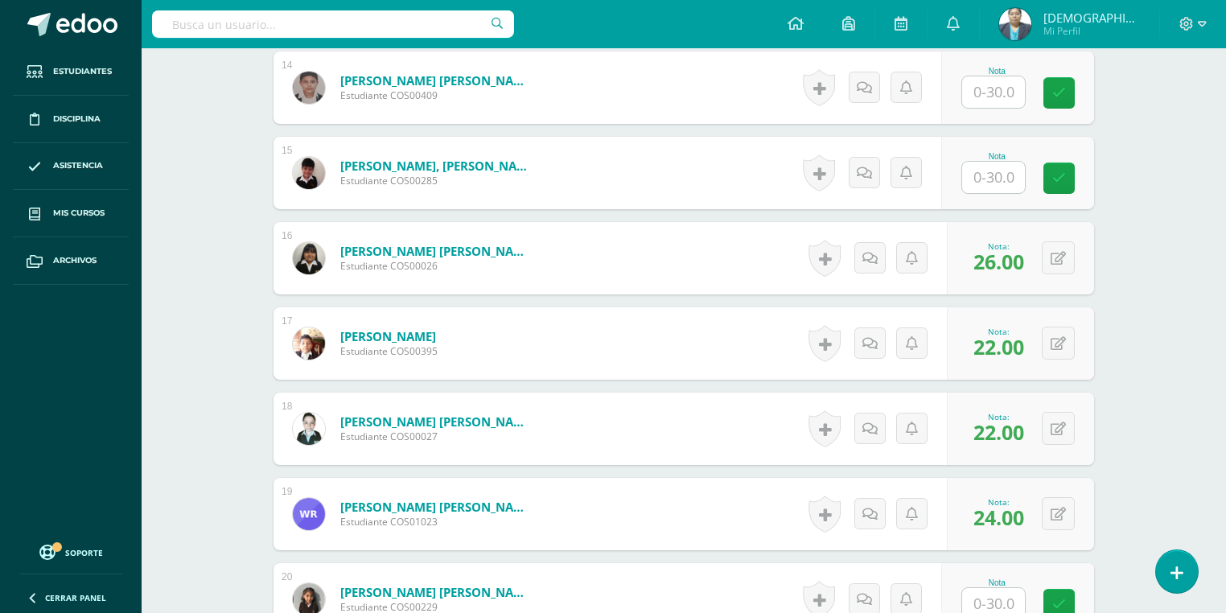
scroll to position [1609, 0]
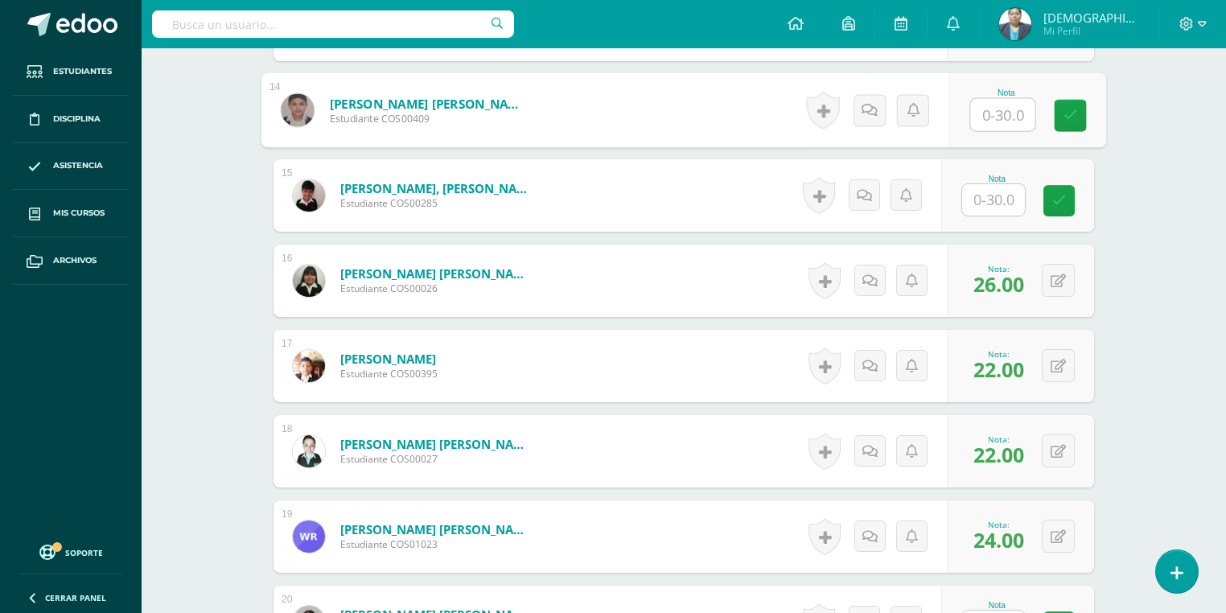
click at [992, 116] on input "text" at bounding box center [1003, 115] width 64 height 32
type input "24"
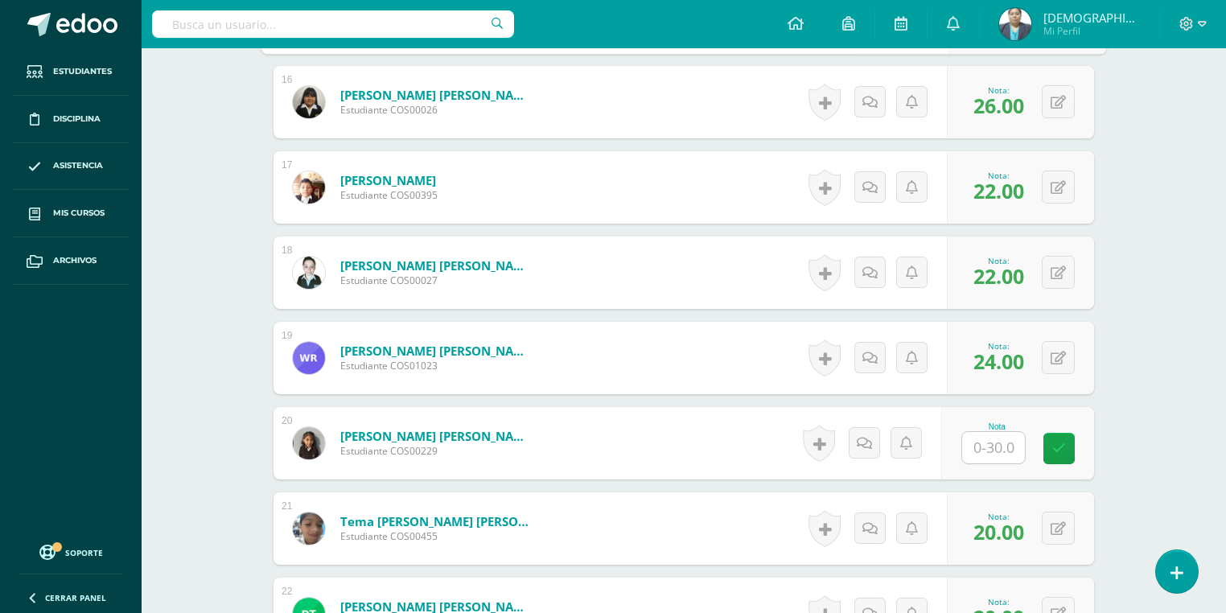
scroll to position [1802, 0]
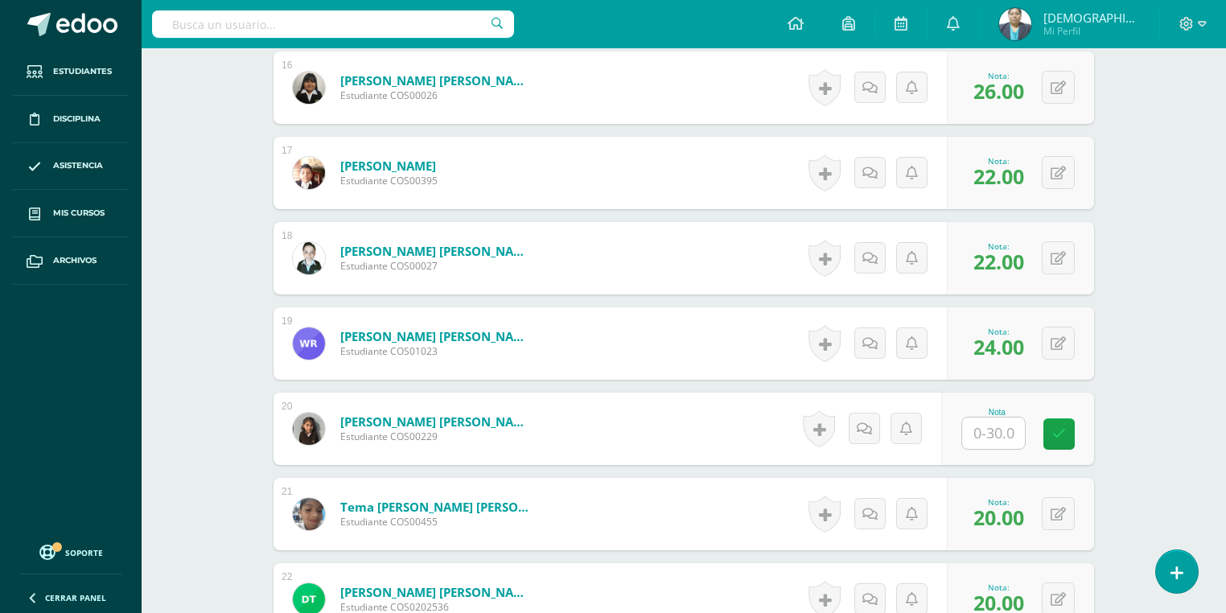
click at [999, 434] on input "text" at bounding box center [993, 432] width 63 height 31
type input "24"
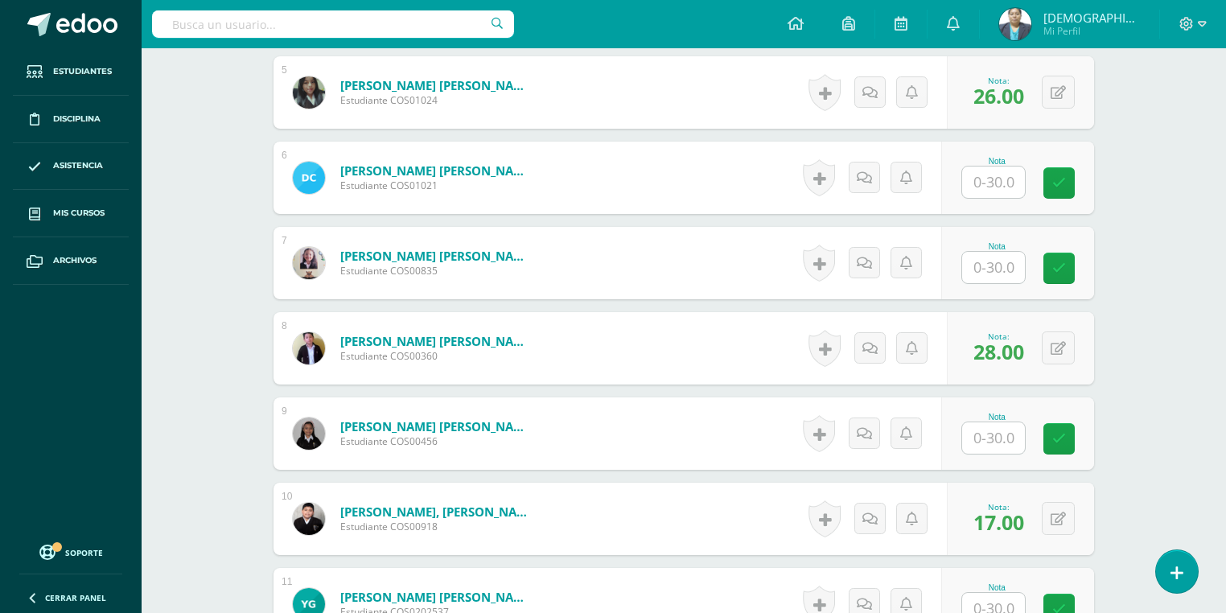
scroll to position [836, 0]
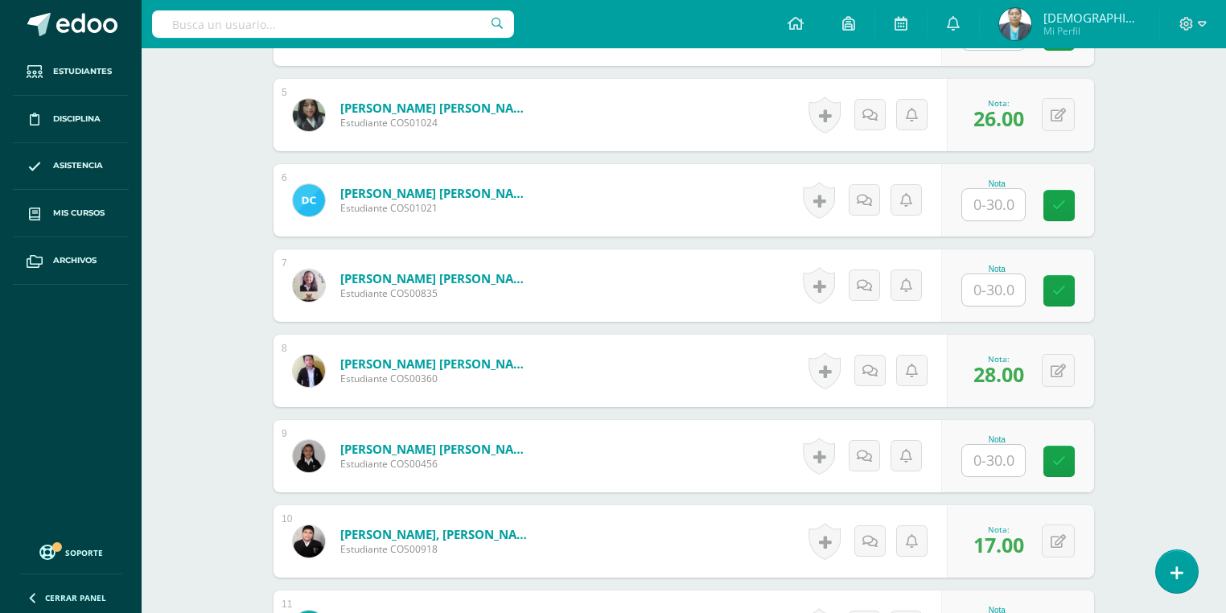
click at [1001, 208] on input "text" at bounding box center [993, 204] width 63 height 31
type input "15"
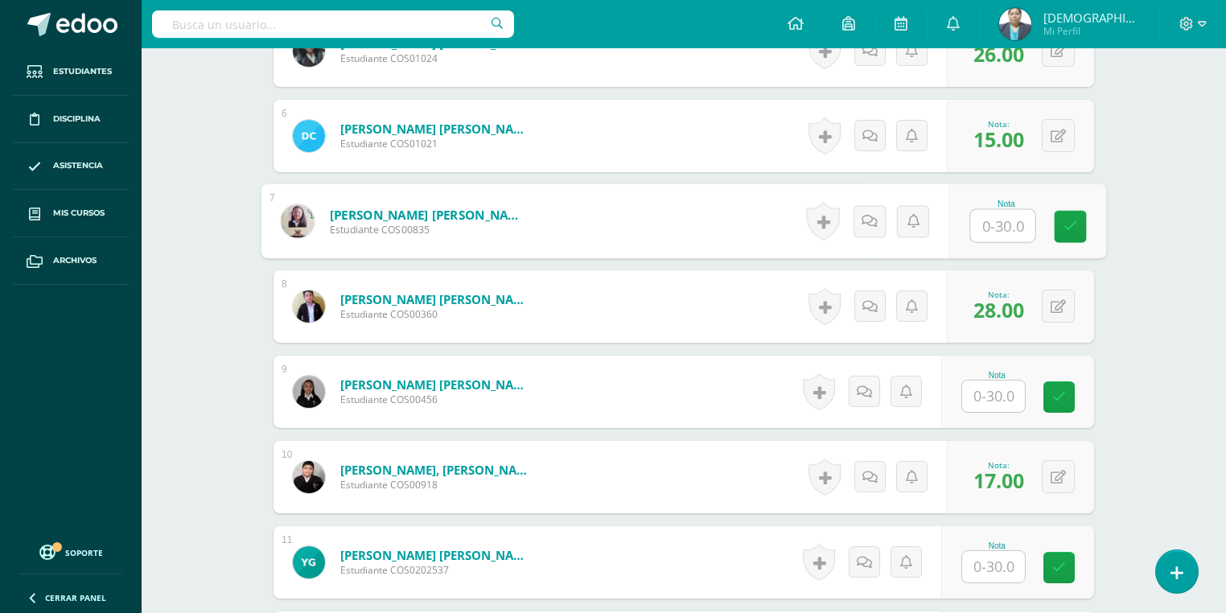
scroll to position [965, 0]
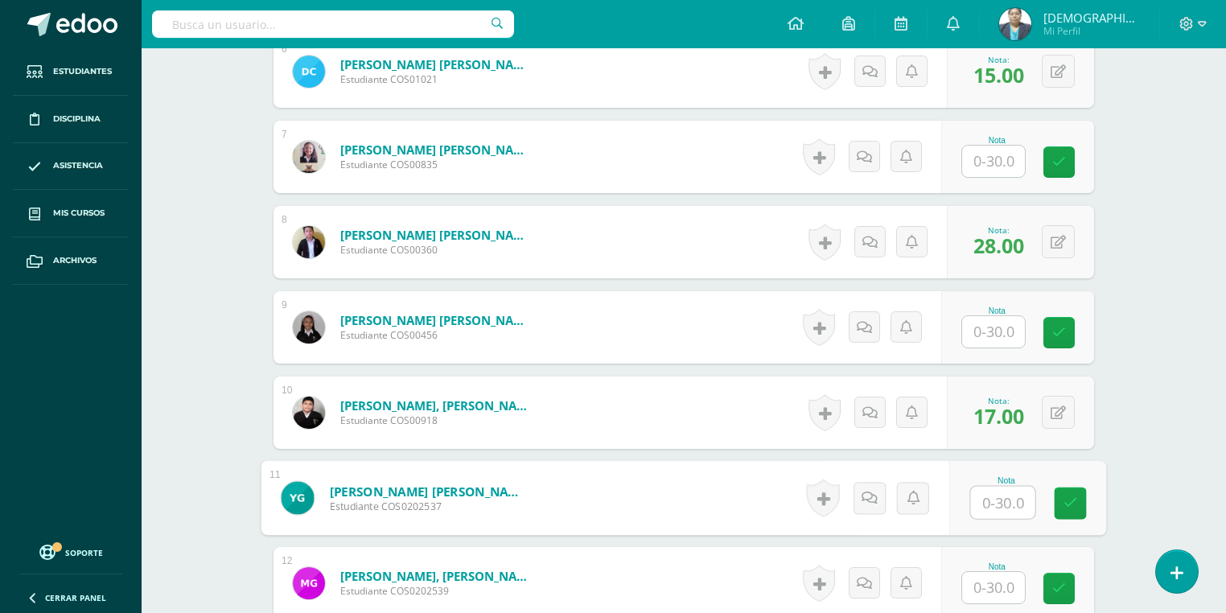
click at [993, 498] on input "text" at bounding box center [1003, 503] width 64 height 32
type input "25"
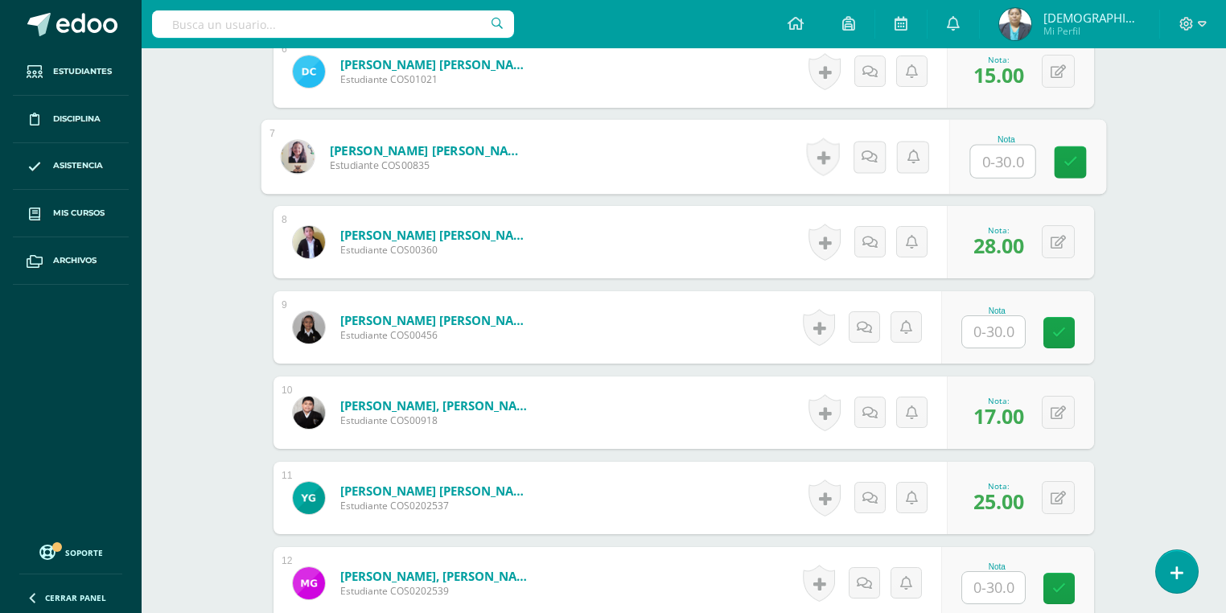
click at [993, 167] on input "text" at bounding box center [1003, 162] width 64 height 32
type input "26"
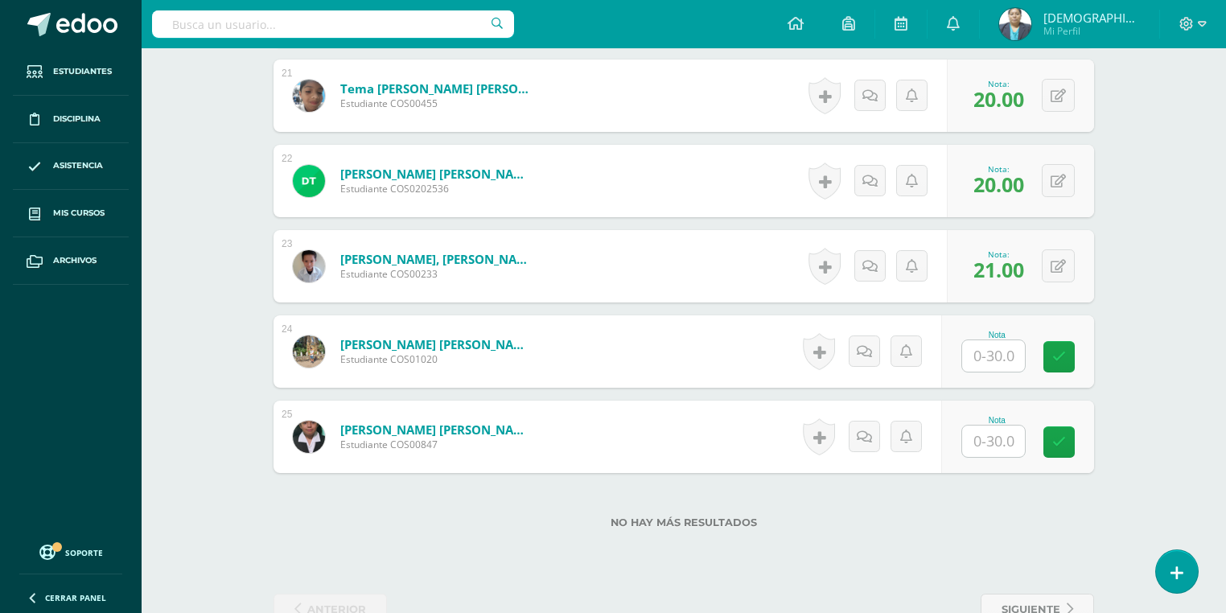
scroll to position [2252, 0]
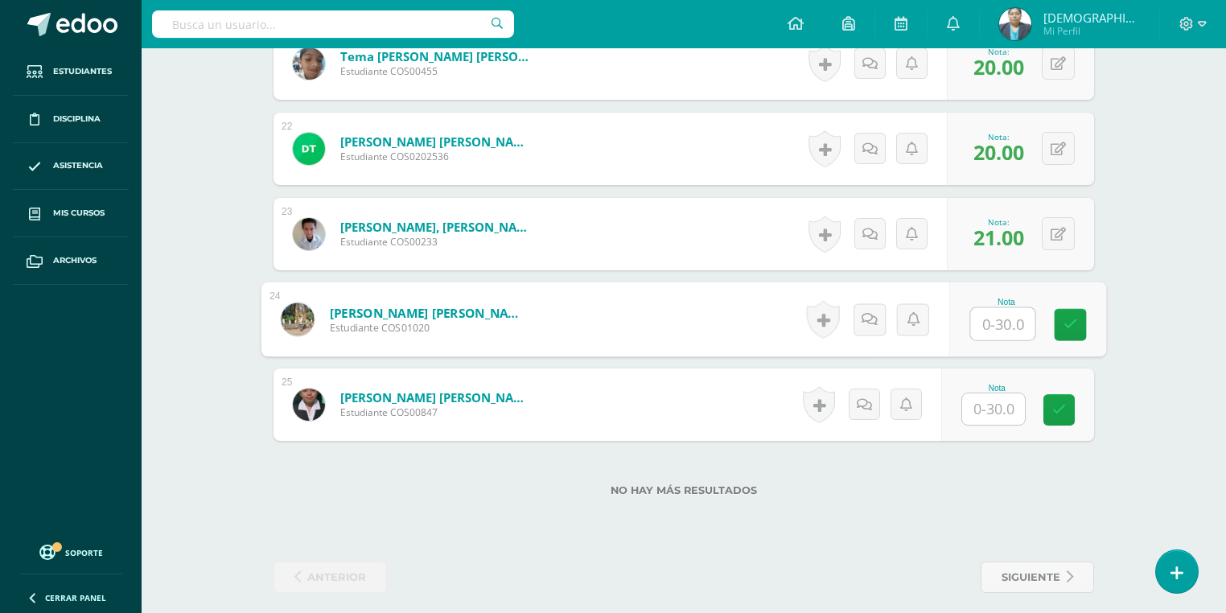
click at [988, 318] on input "text" at bounding box center [1003, 324] width 64 height 32
type input "25"
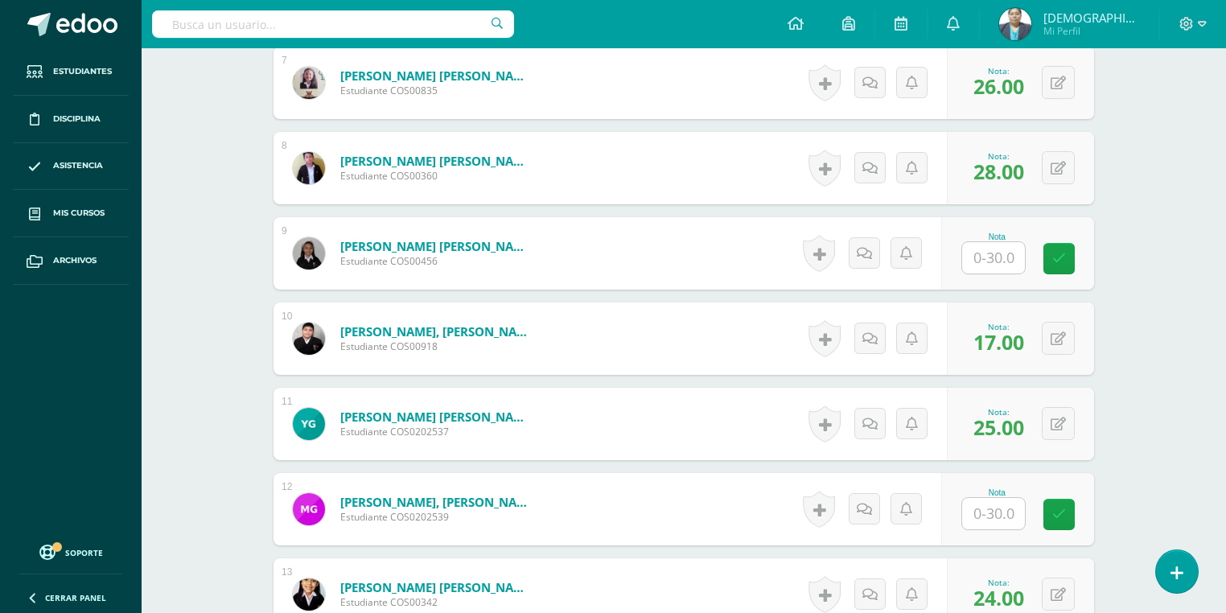
scroll to position [1029, 0]
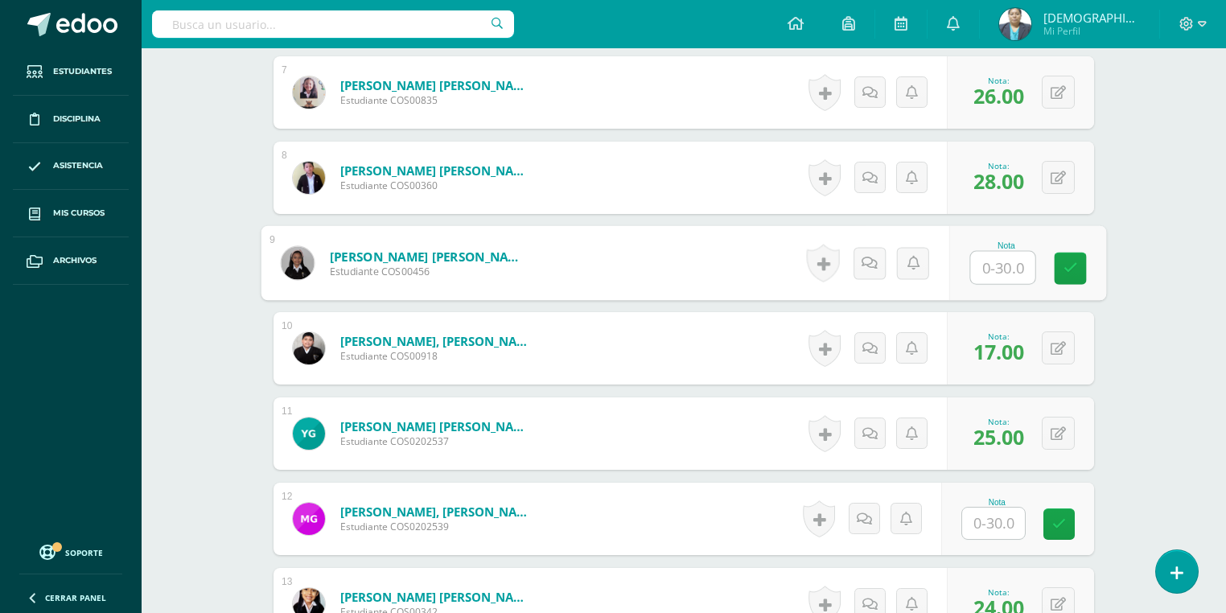
click at [996, 264] on input "text" at bounding box center [1003, 268] width 64 height 32
type input "25"
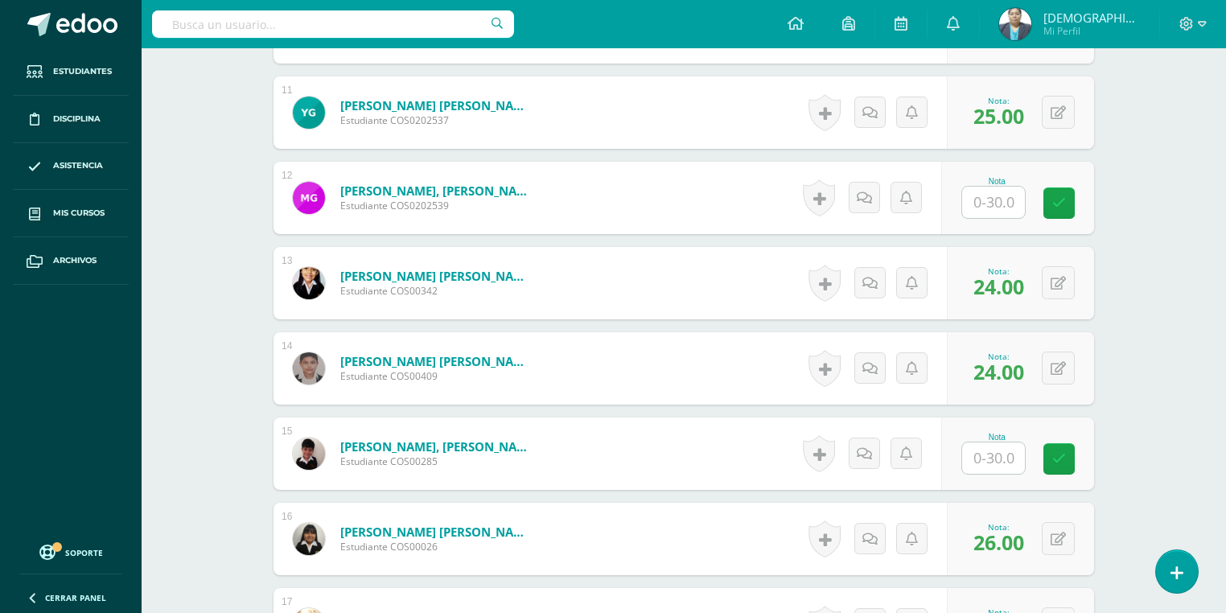
scroll to position [1351, 0]
click at [996, 446] on input "text" at bounding box center [993, 457] width 63 height 31
type input "28"
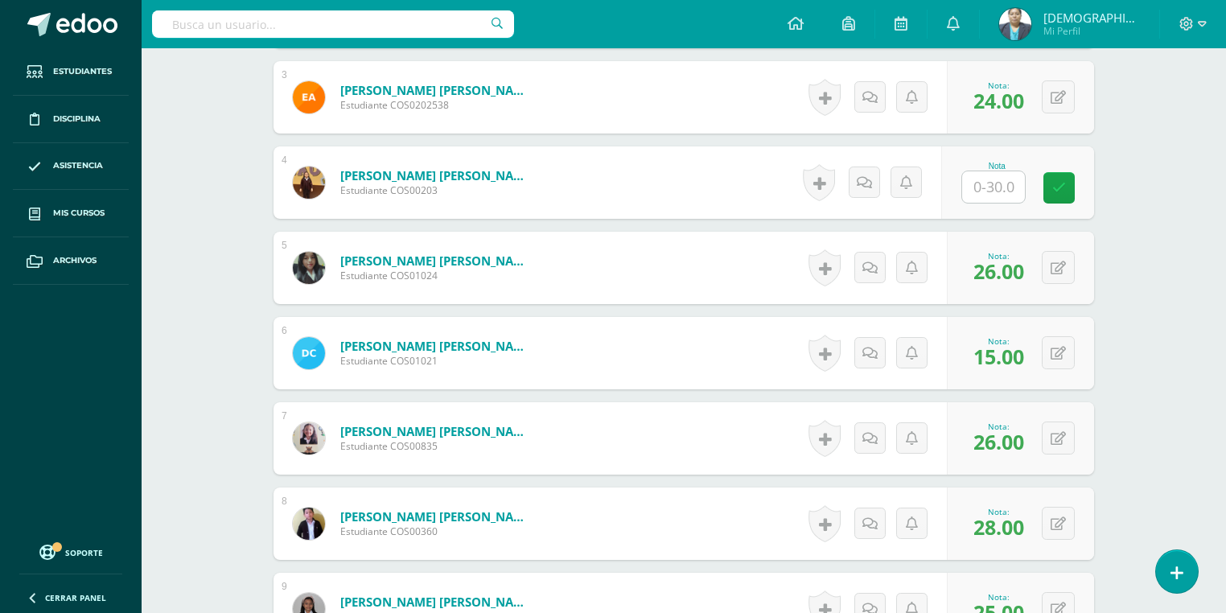
scroll to position [579, 0]
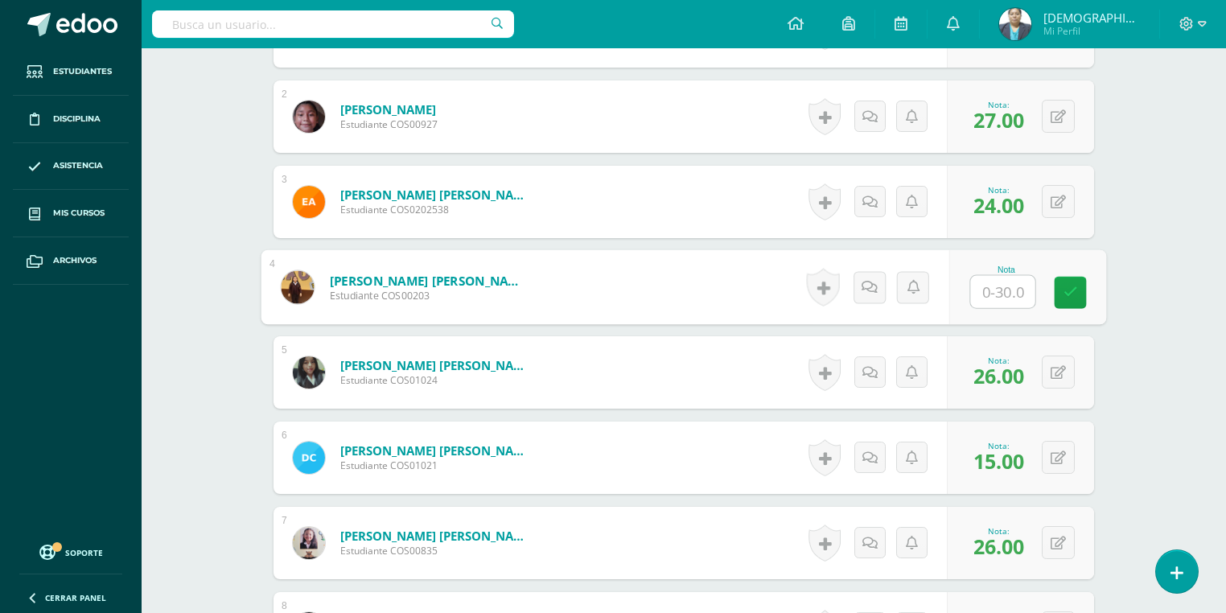
click at [983, 290] on input "text" at bounding box center [1003, 292] width 64 height 32
type input "25"
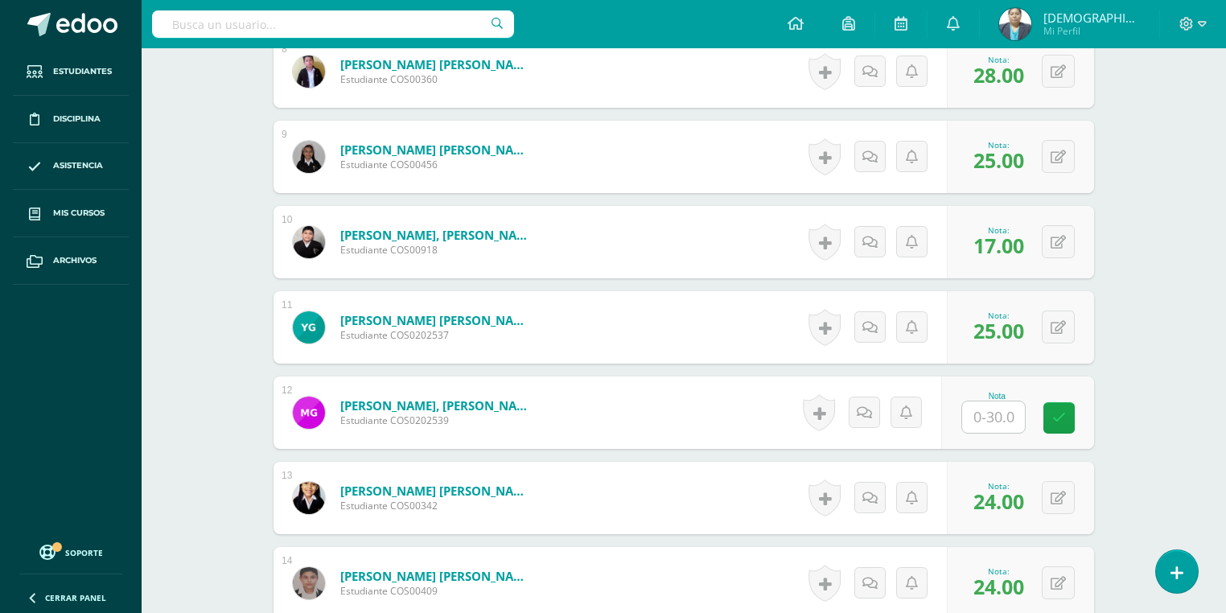
scroll to position [1158, 0]
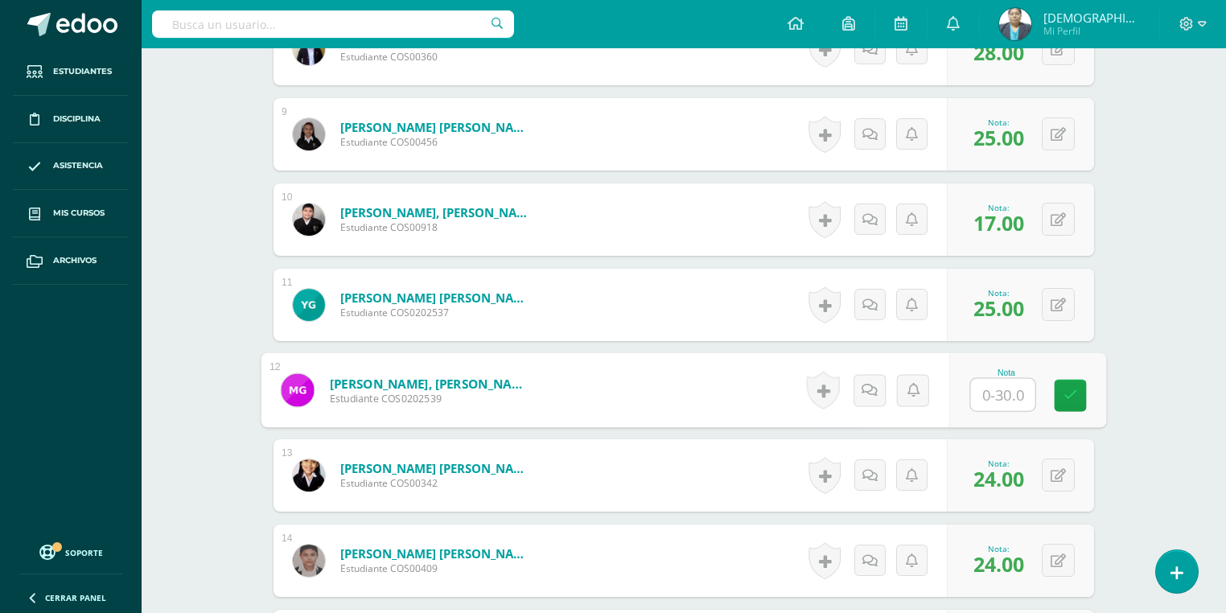
click at [992, 387] on input "text" at bounding box center [1003, 395] width 64 height 32
type input "26"
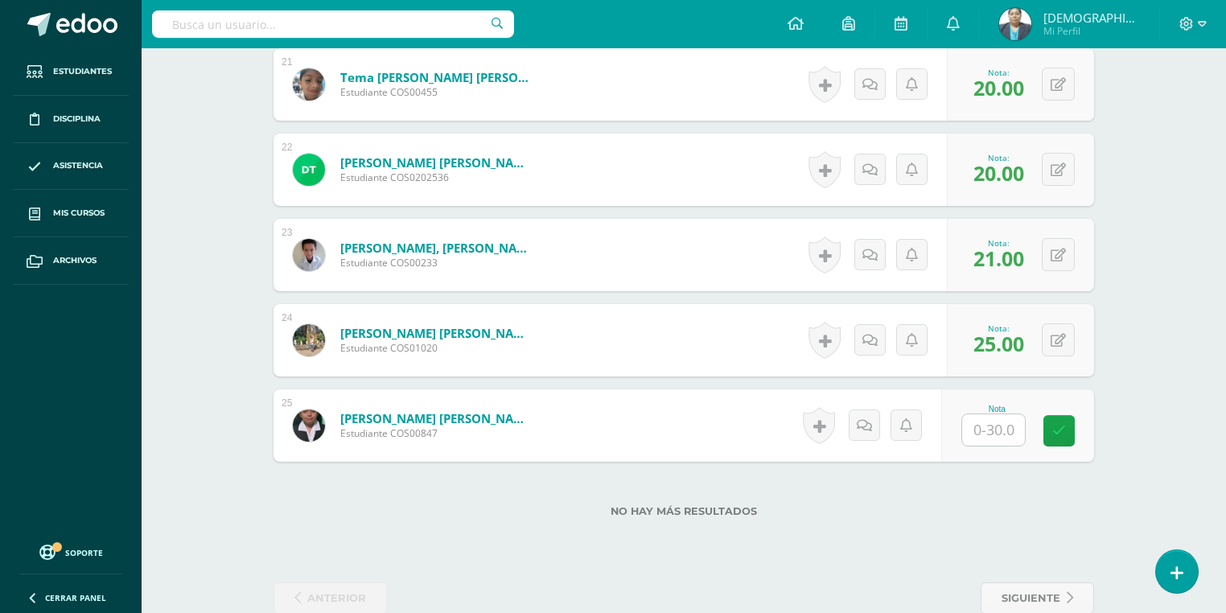
scroll to position [2252, 0]
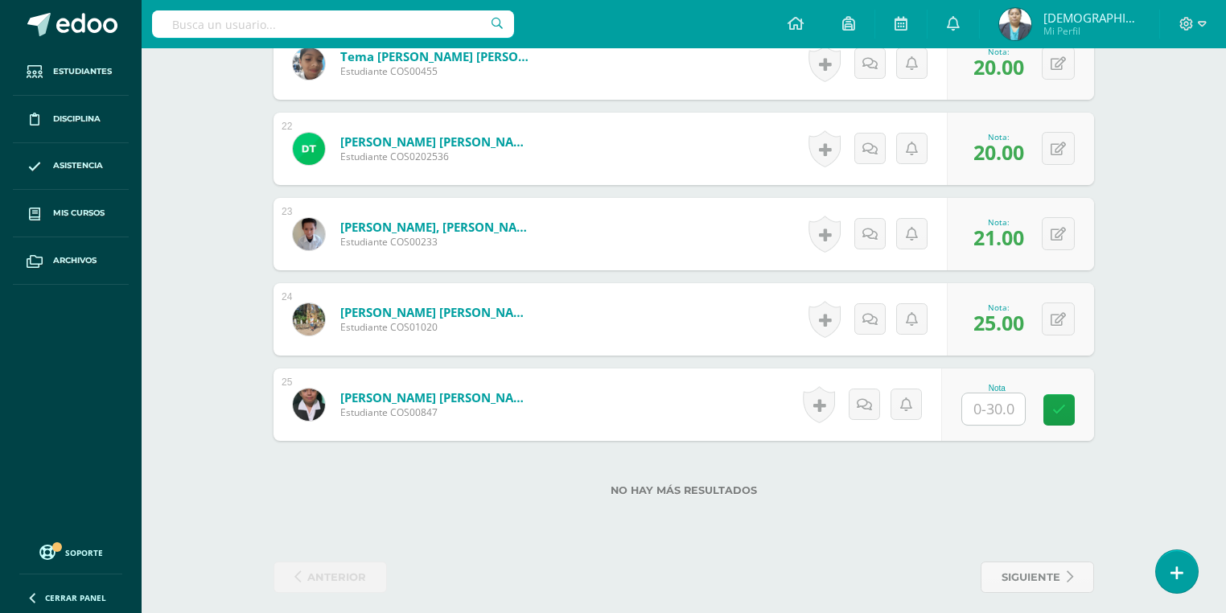
click at [984, 411] on input "text" at bounding box center [993, 408] width 63 height 31
type input "25"
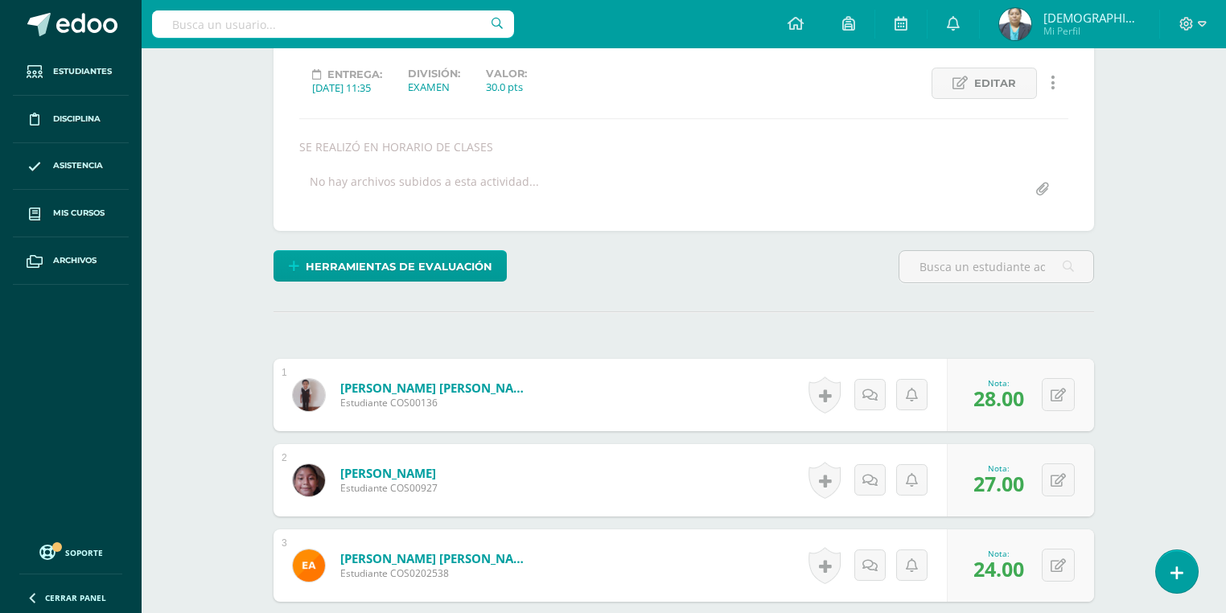
scroll to position [193, 0]
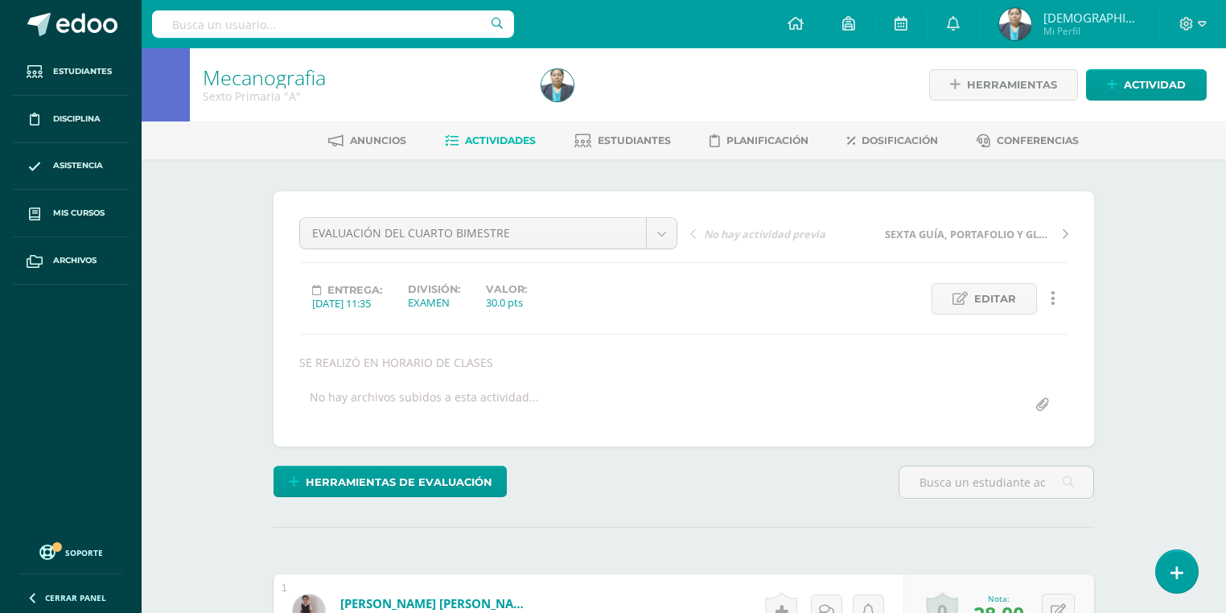
click at [487, 138] on span "Actividades" at bounding box center [500, 140] width 71 height 12
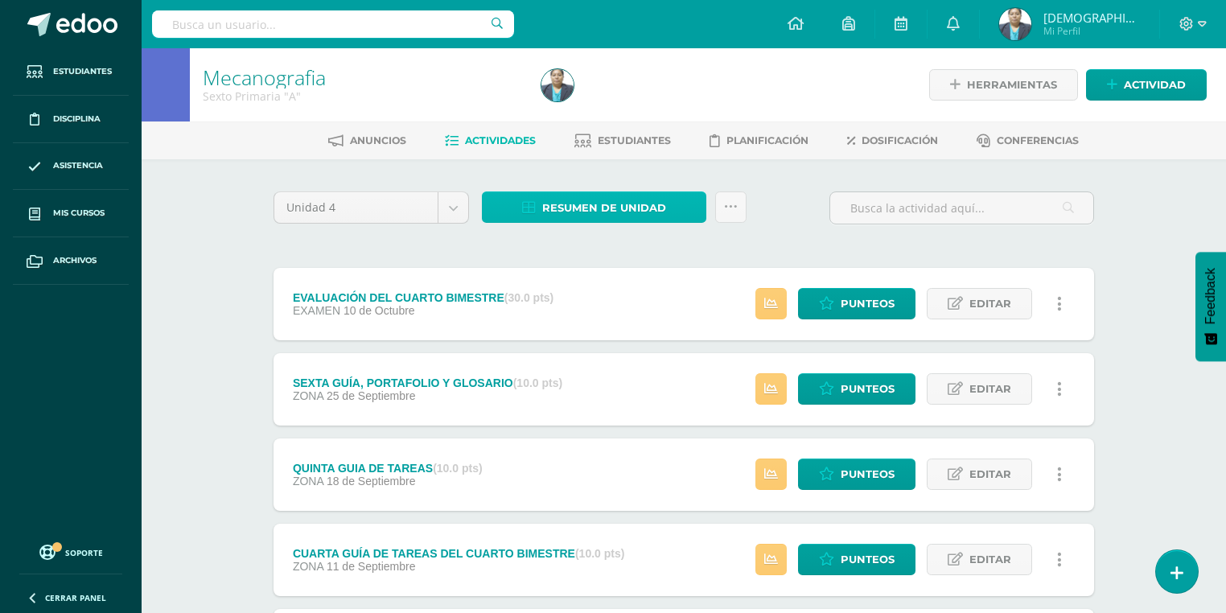
click at [580, 207] on span "Resumen de unidad" at bounding box center [604, 208] width 124 height 30
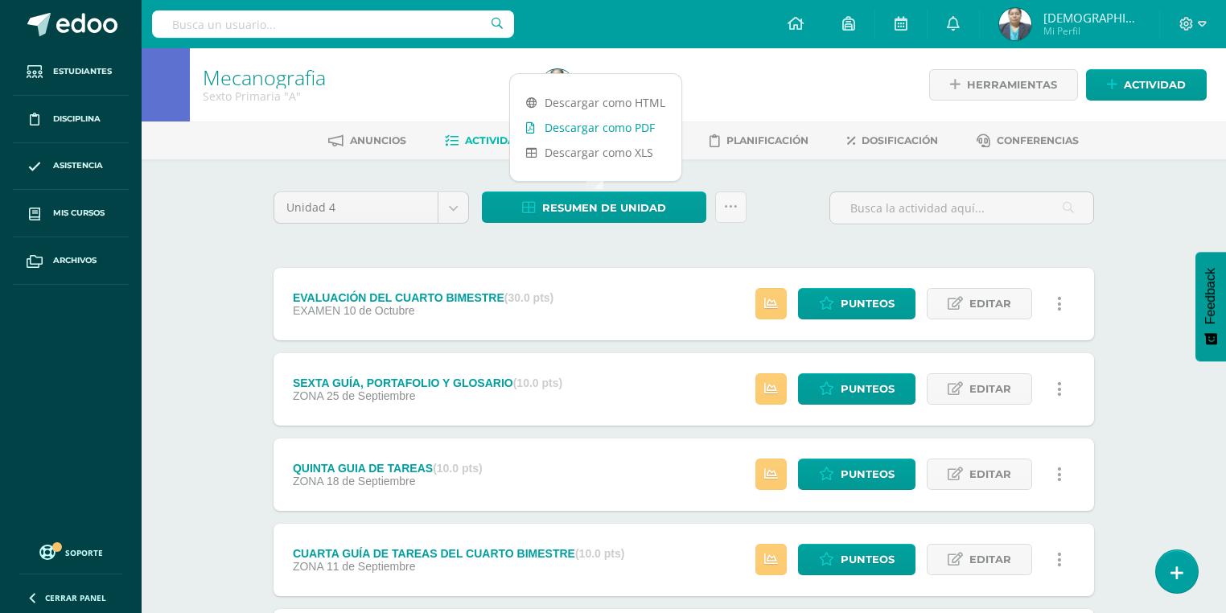
click at [579, 129] on link "Descargar como PDF" at bounding box center [595, 127] width 171 height 25
click at [1199, 23] on icon at bounding box center [1202, 24] width 9 height 6
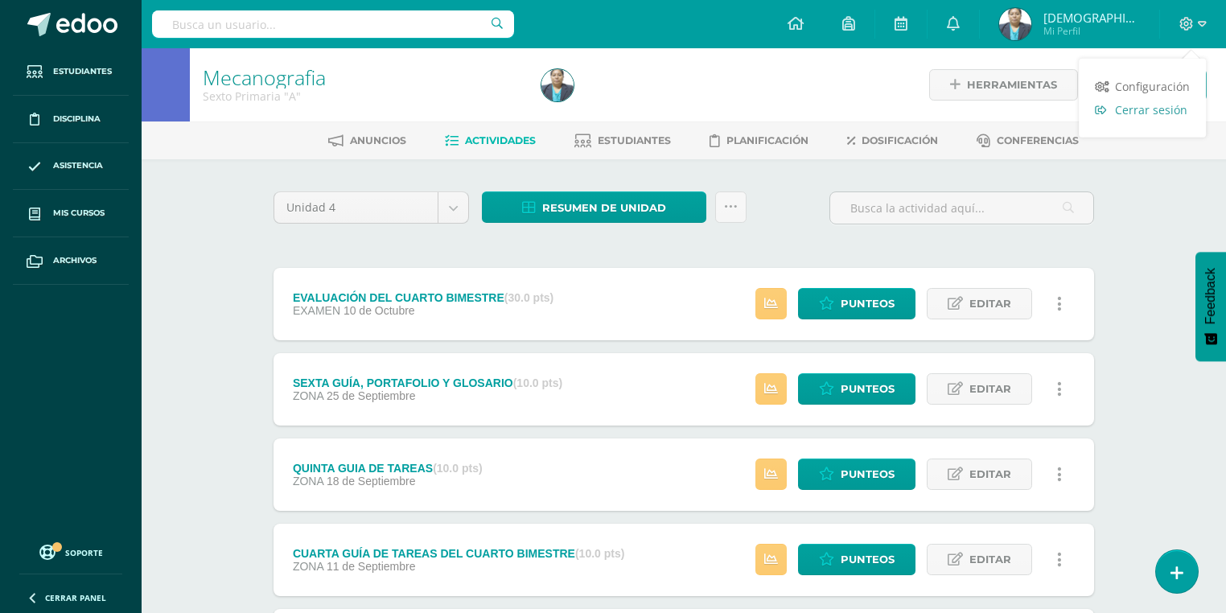
click at [1177, 109] on span "Cerrar sesión" at bounding box center [1151, 109] width 72 height 15
